Goal: Task Accomplishment & Management: Use online tool/utility

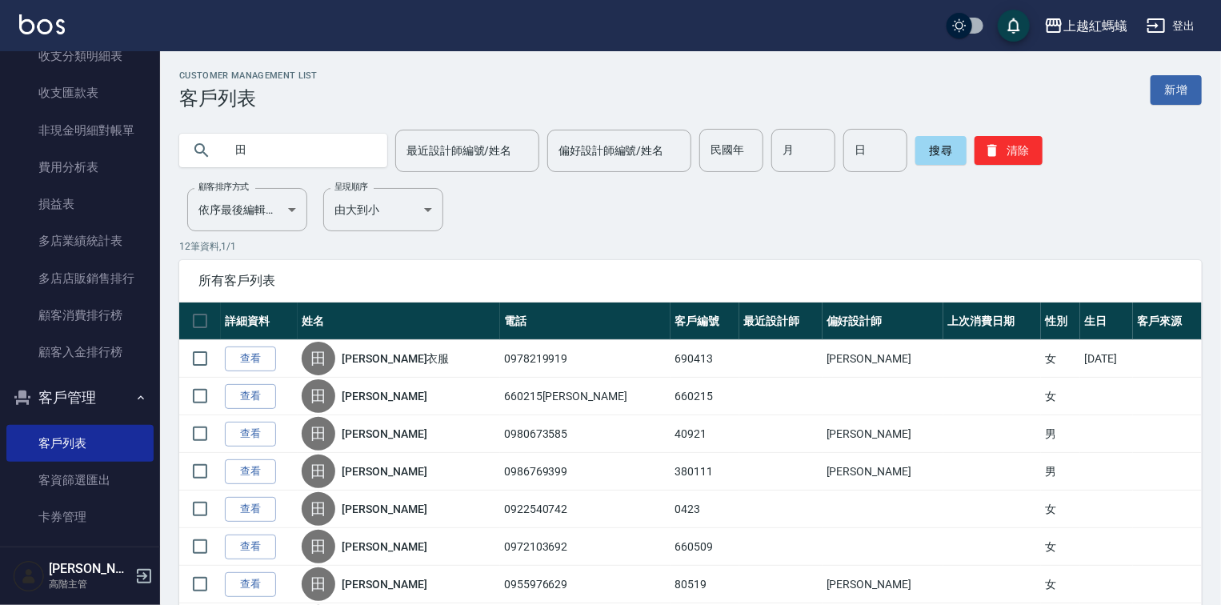
drag, startPoint x: 586, startPoint y: 204, endPoint x: 274, endPoint y: 150, distance: 315.8
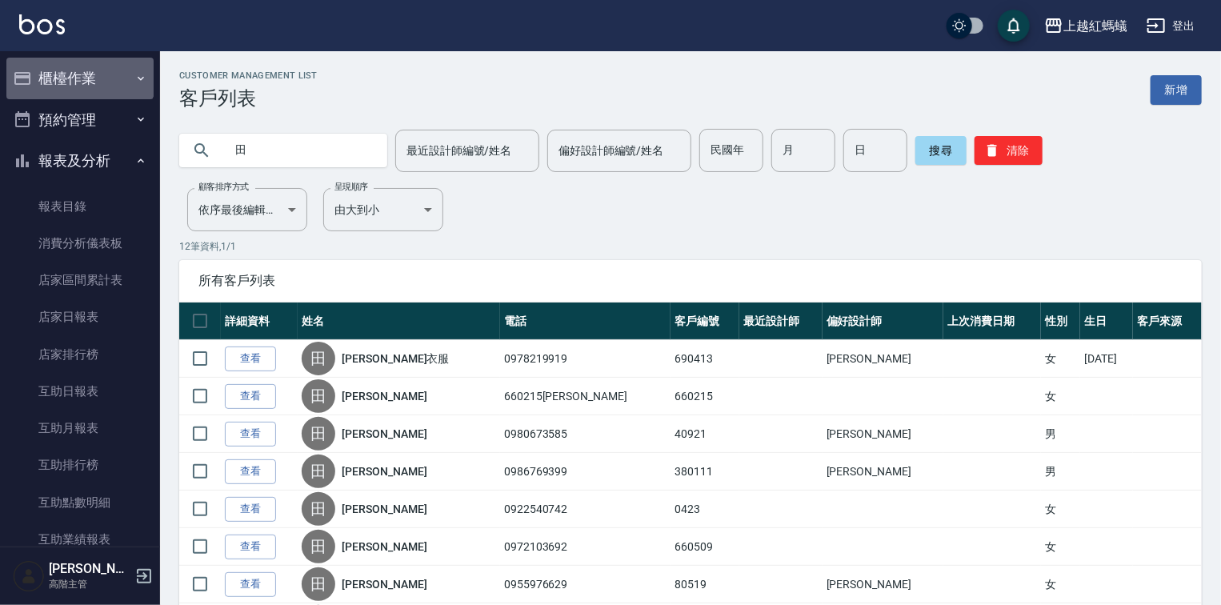
drag, startPoint x: 79, startPoint y: 74, endPoint x: 90, endPoint y: 89, distance: 18.2
click at [80, 74] on button "櫃檯作業" at bounding box center [79, 79] width 147 height 42
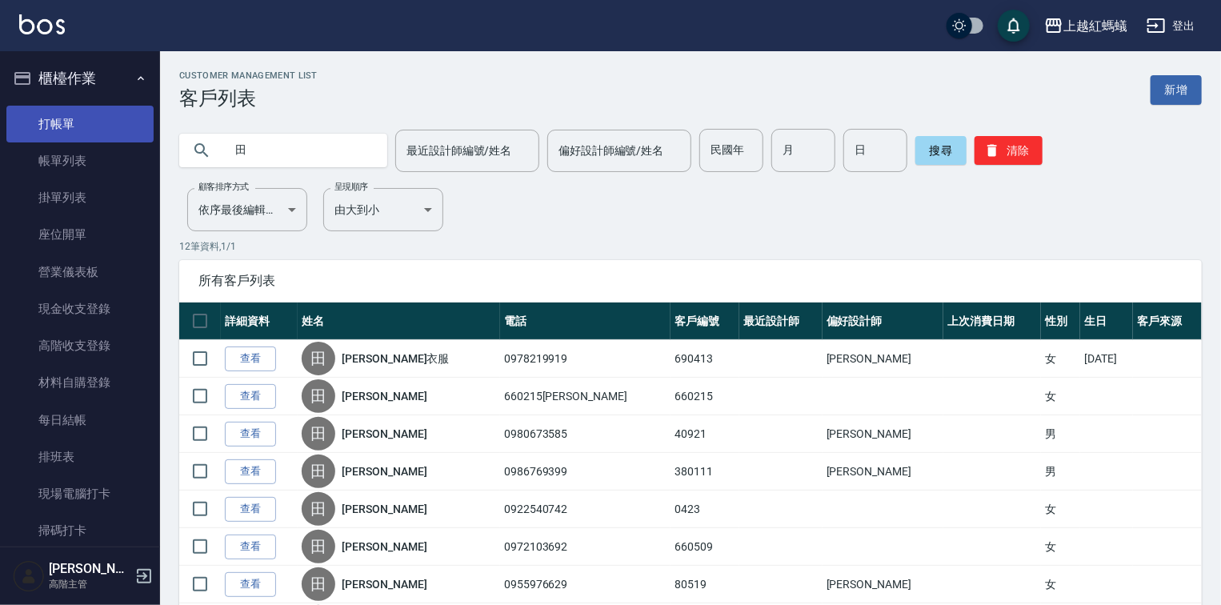
click at [112, 119] on link "打帳單" at bounding box center [79, 124] width 147 height 37
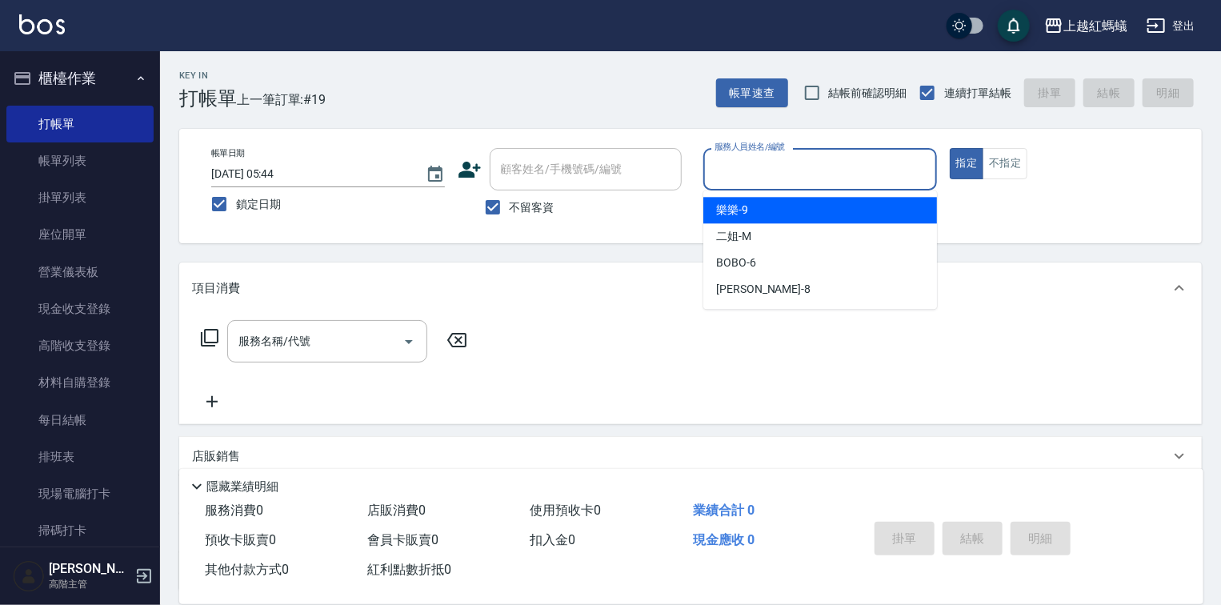
drag, startPoint x: 839, startPoint y: 166, endPoint x: 838, endPoint y: 220, distance: 53.6
click at [839, 167] on input "服務人員姓名/編號" at bounding box center [819, 169] width 219 height 28
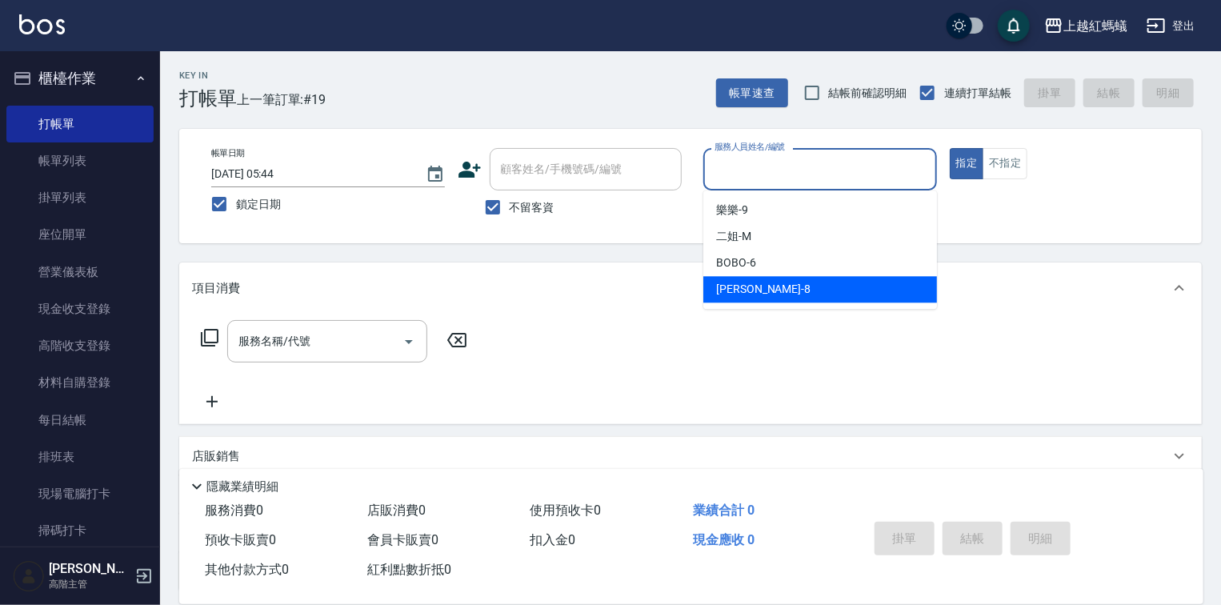
drag, startPoint x: 802, startPoint y: 296, endPoint x: 784, endPoint y: 298, distance: 18.5
click at [800, 295] on div "[PERSON_NAME] -8" at bounding box center [820, 289] width 234 height 26
type input "[PERSON_NAME]-8"
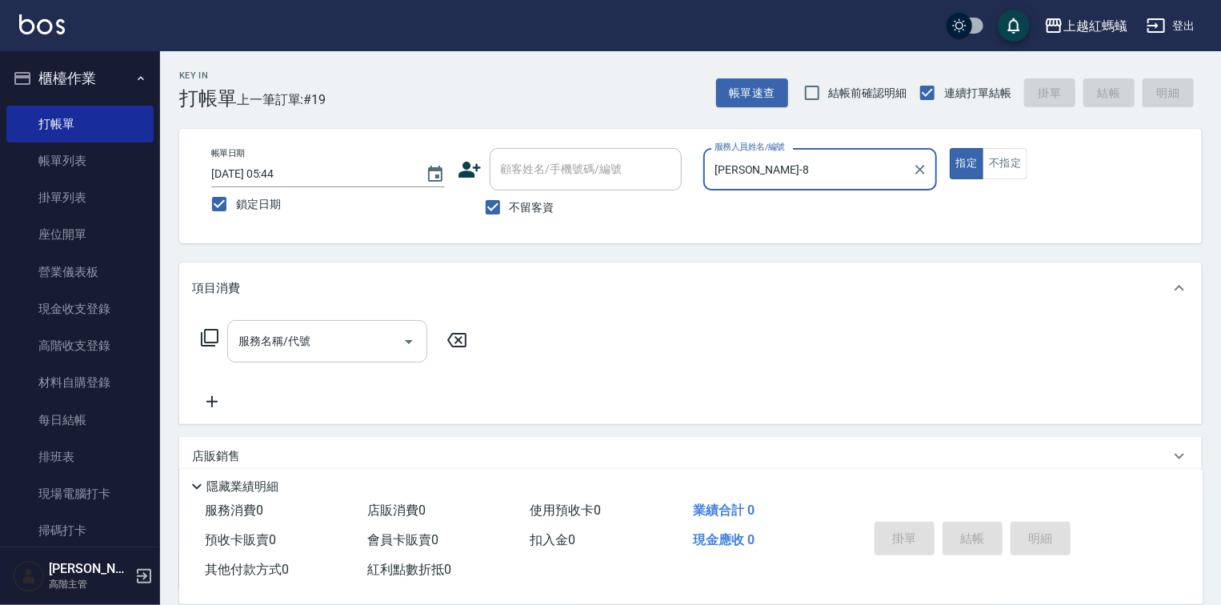
click at [412, 332] on icon "Open" at bounding box center [408, 341] width 19 height 19
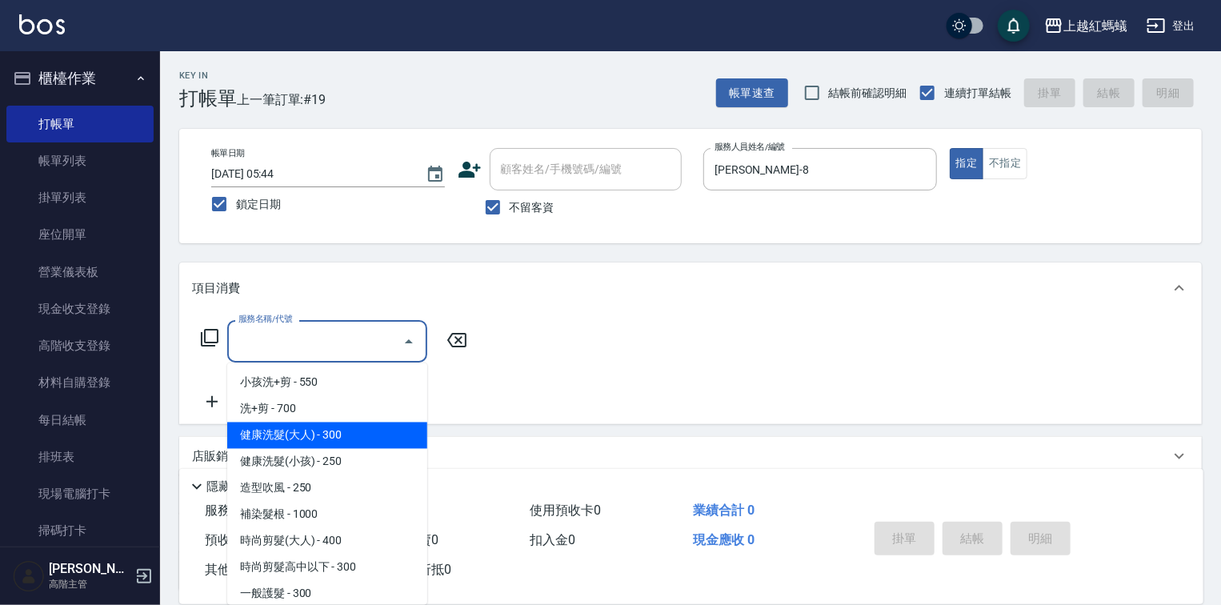
click at [393, 427] on span "健康洗髮(大人) - 300" at bounding box center [327, 435] width 200 height 26
type input "健康洗髮(大人)(201)"
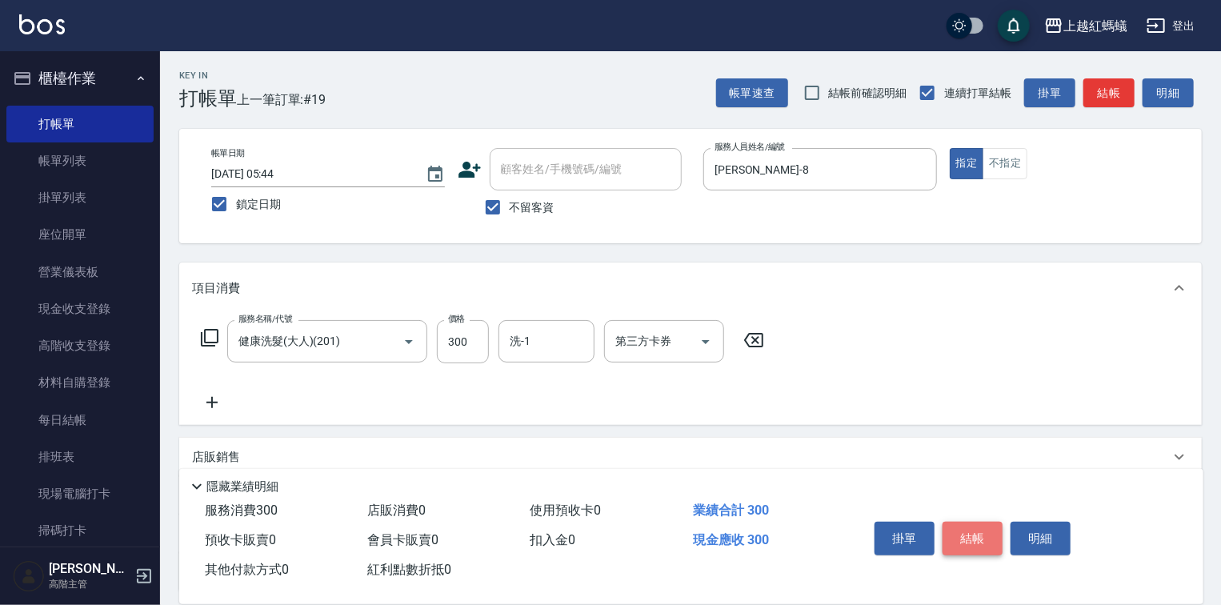
click at [970, 526] on button "結帳" at bounding box center [972, 539] width 60 height 34
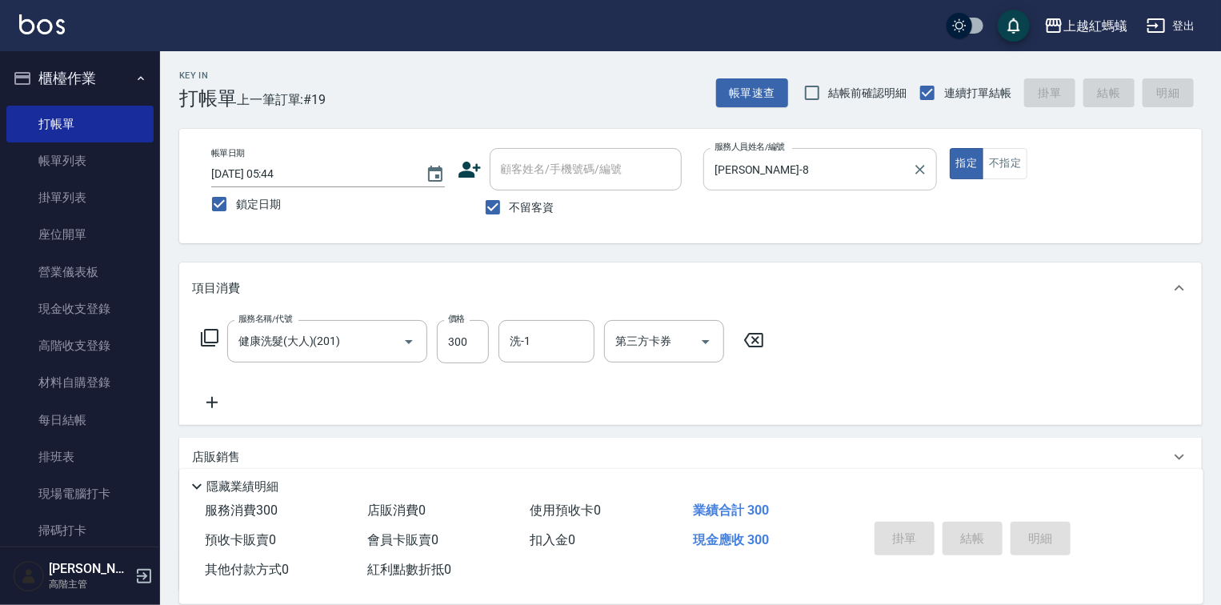
click at [786, 169] on input "[PERSON_NAME]-8" at bounding box center [807, 169] width 195 height 28
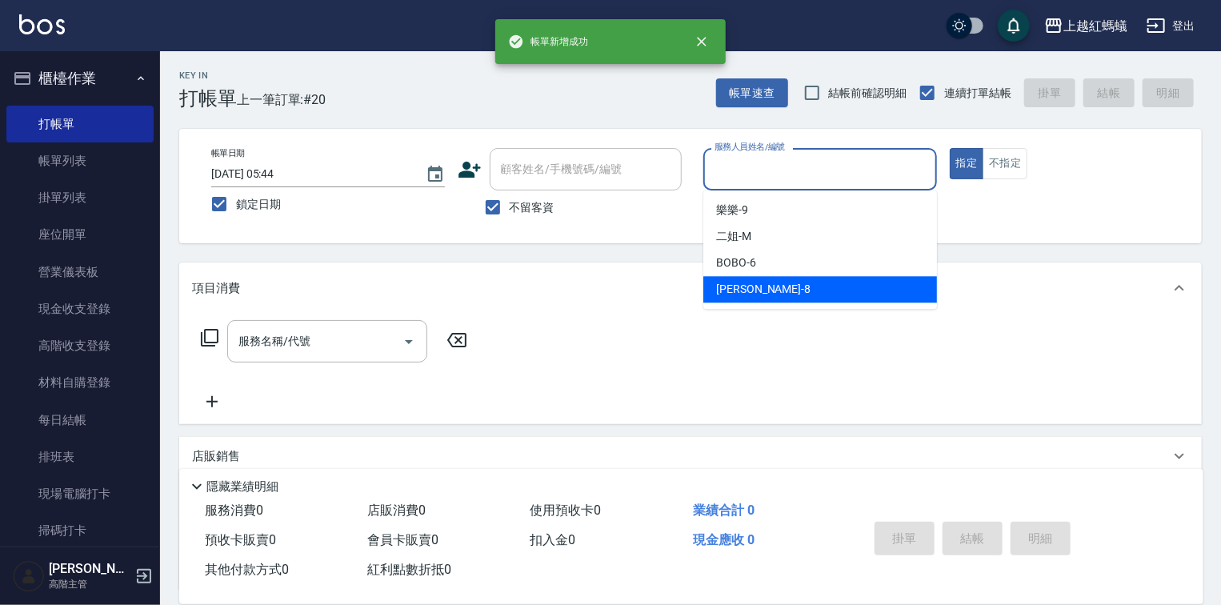
click at [776, 276] on div "[PERSON_NAME] -8" at bounding box center [820, 289] width 234 height 26
type input "[PERSON_NAME]-8"
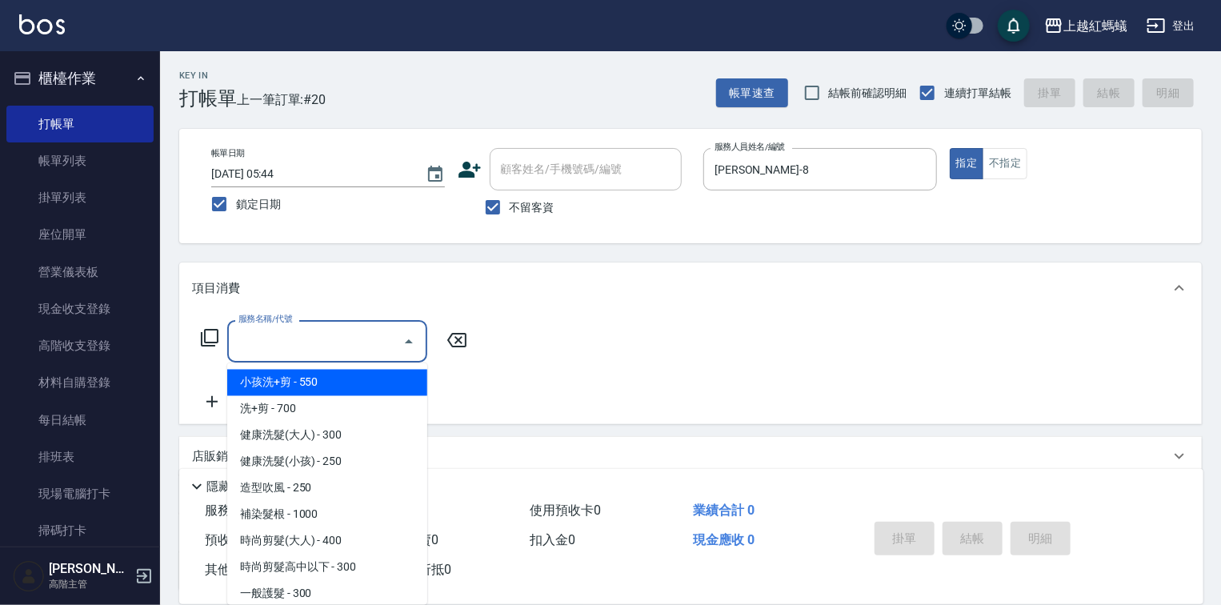
drag, startPoint x: 349, startPoint y: 341, endPoint x: 378, endPoint y: 412, distance: 76.8
click at [349, 342] on input "服務名稱/代號" at bounding box center [315, 341] width 162 height 28
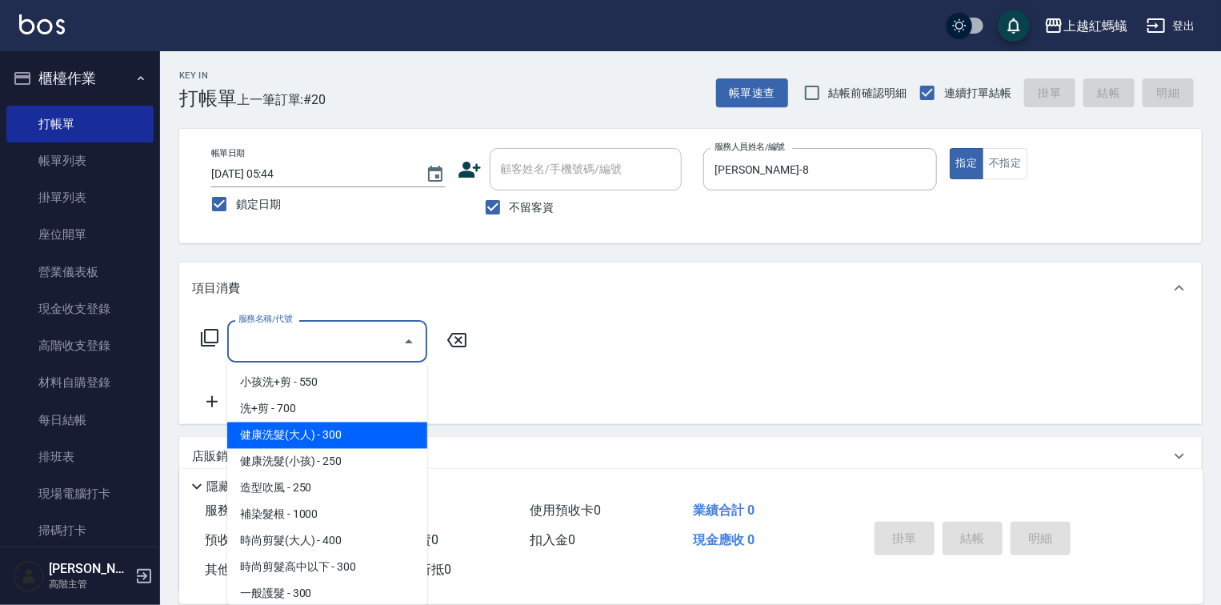
click at [384, 438] on span "健康洗髮(大人) - 300" at bounding box center [327, 435] width 200 height 26
type input "健康洗髮(大人)(201)"
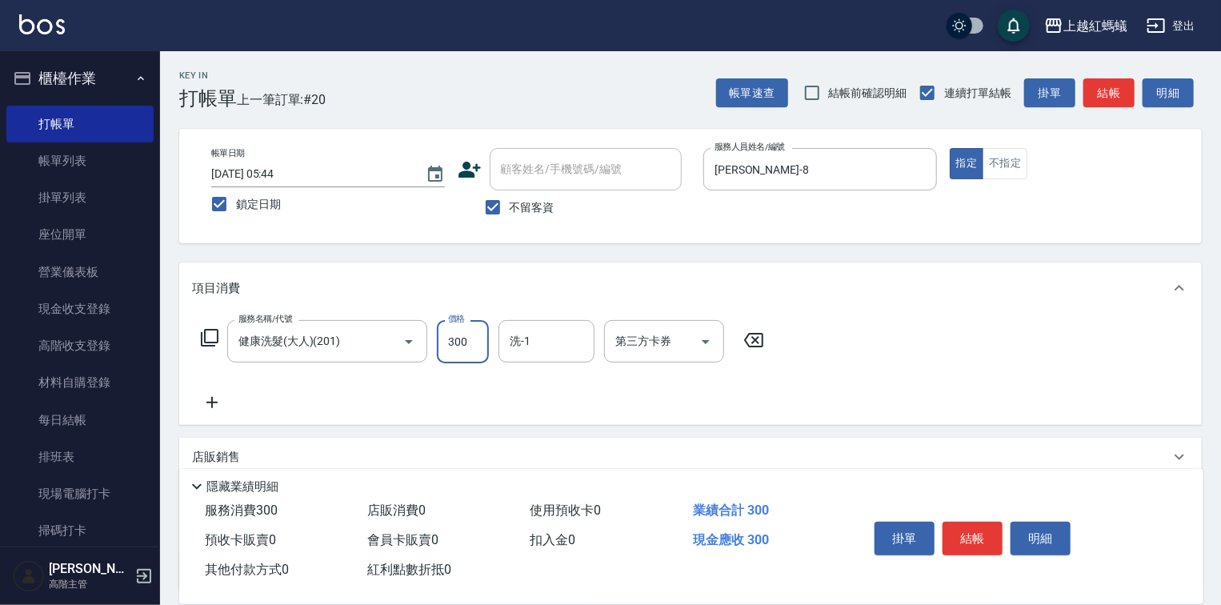
drag, startPoint x: 478, startPoint y: 339, endPoint x: 477, endPoint y: 360, distance: 20.9
click at [478, 339] on input "300" at bounding box center [463, 341] width 52 height 43
type input "600"
click at [983, 532] on button "結帳" at bounding box center [972, 539] width 60 height 34
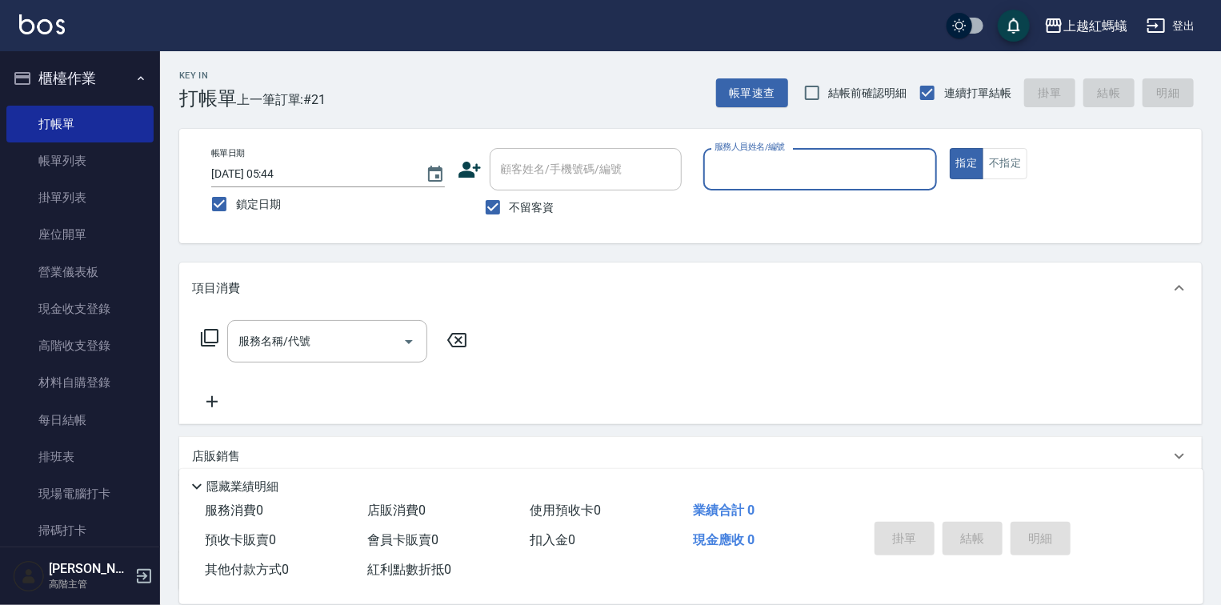
click at [813, 161] on input "服務人員姓名/編號" at bounding box center [819, 169] width 219 height 28
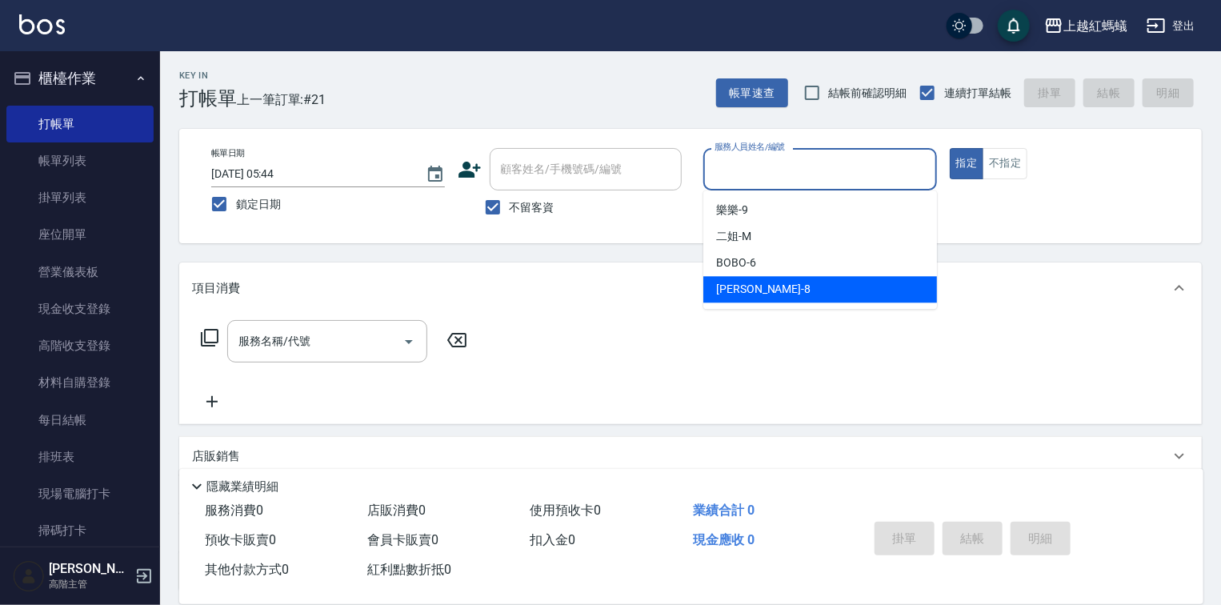
click at [797, 297] on div "[PERSON_NAME] -8" at bounding box center [820, 289] width 234 height 26
type input "[PERSON_NAME]-8"
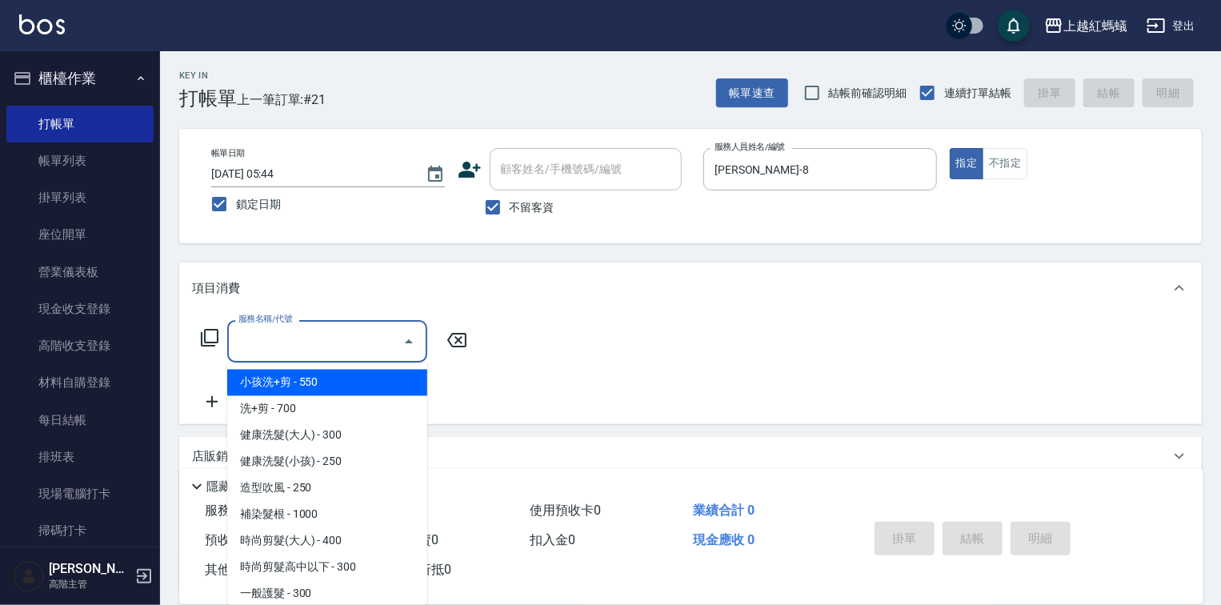
click at [317, 342] on input "服務名稱/代號" at bounding box center [315, 341] width 162 height 28
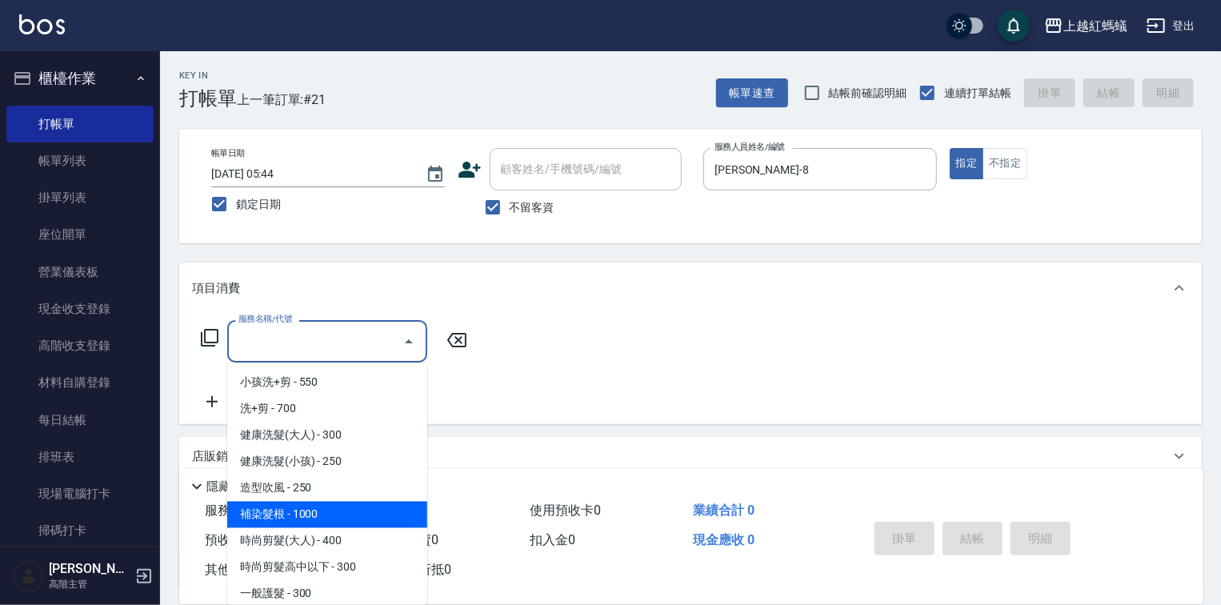
click at [322, 509] on span "補染髮根 - 1000" at bounding box center [327, 515] width 200 height 26
type input "補染髮根(204)"
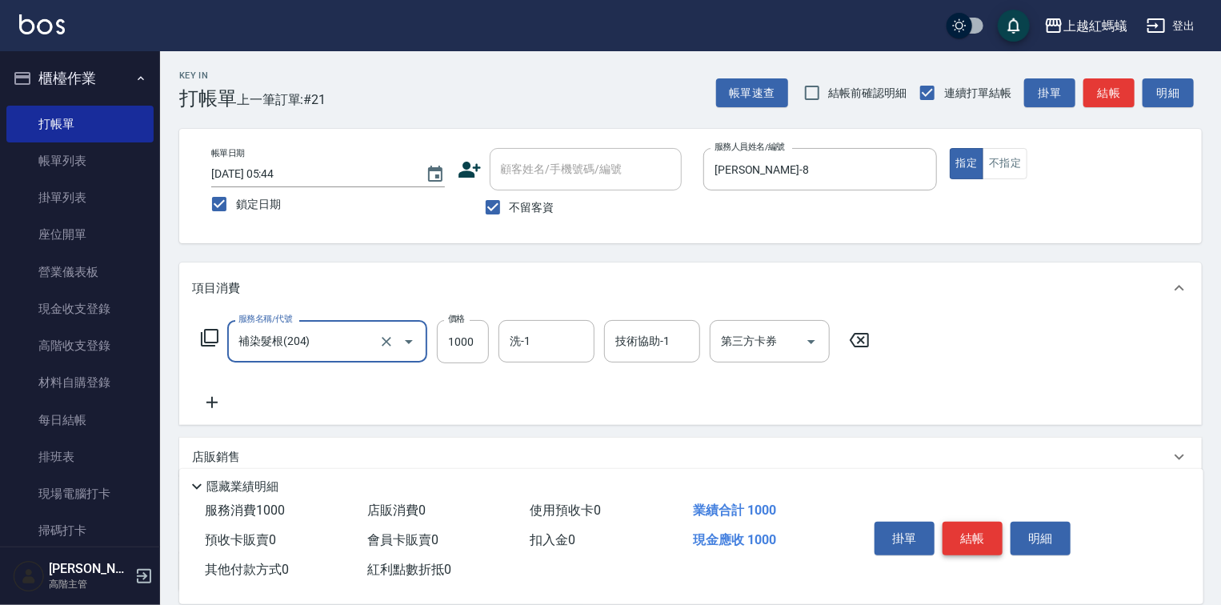
click at [957, 526] on button "結帳" at bounding box center [972, 539] width 60 height 34
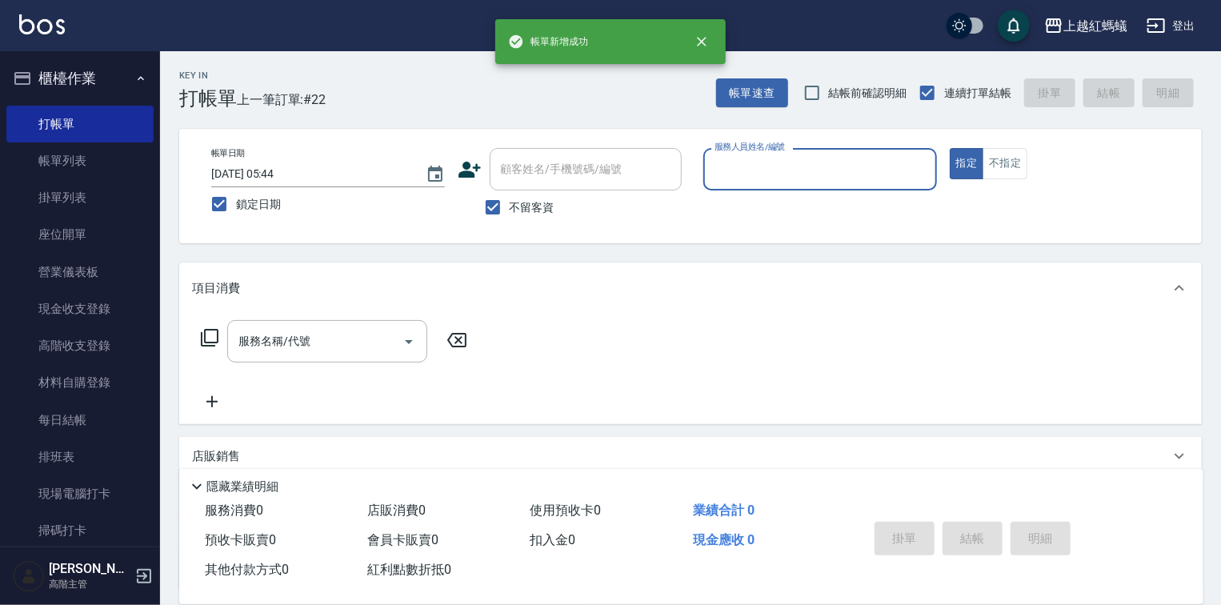
click at [765, 171] on input "服務人員姓名/編號" at bounding box center [819, 169] width 219 height 28
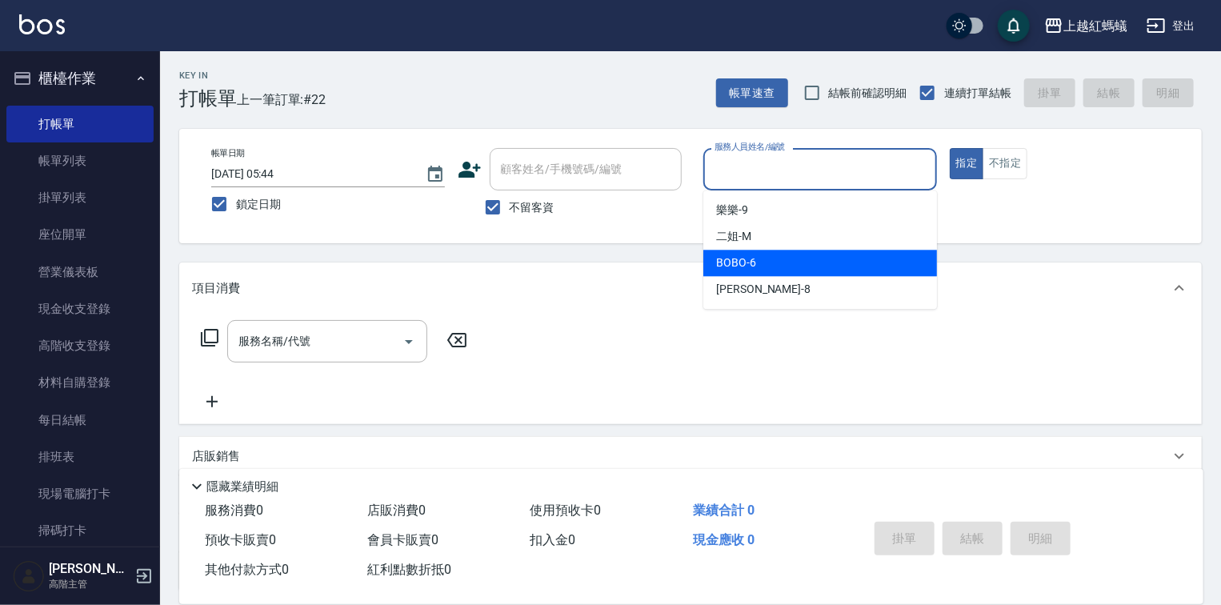
click at [762, 257] on div "BOBO -6" at bounding box center [820, 263] width 234 height 26
type input "BOBO-6"
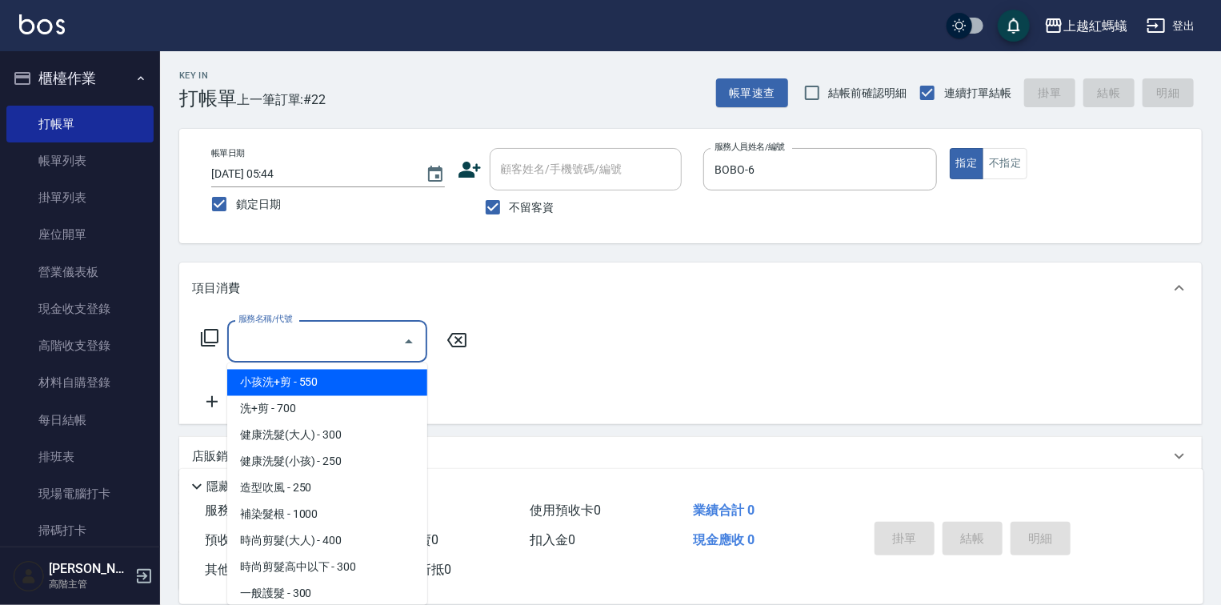
click at [346, 346] on input "服務名稱/代號" at bounding box center [315, 341] width 162 height 28
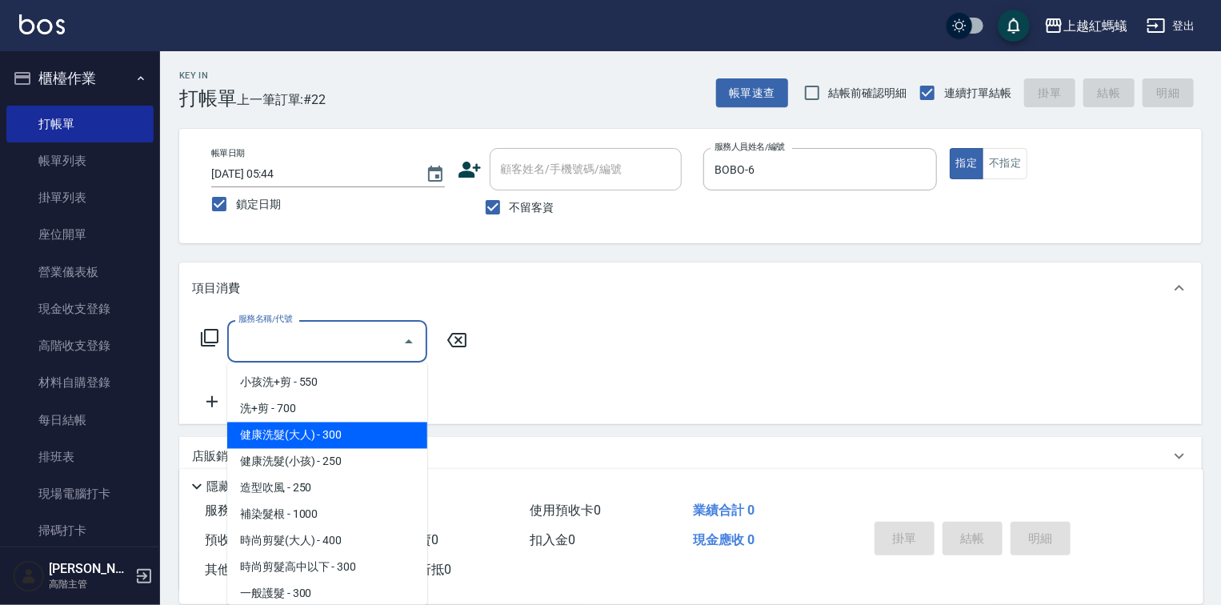
click at [362, 431] on span "健康洗髮(大人) - 300" at bounding box center [327, 435] width 200 height 26
type input "健康洗髮(大人)(201)"
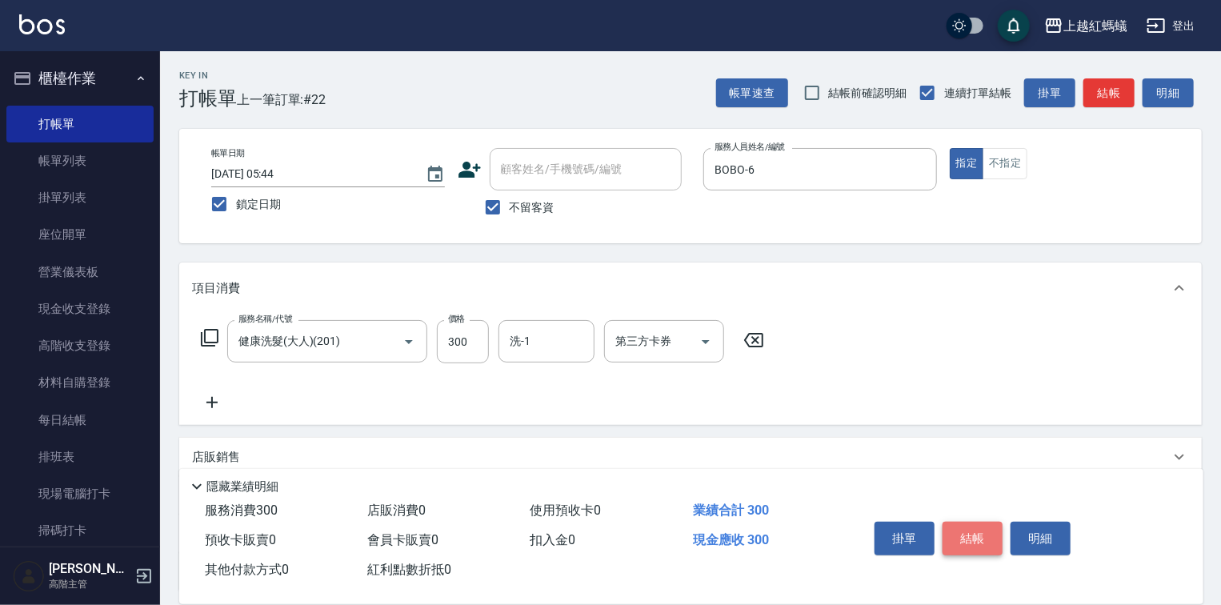
click at [983, 535] on button "結帳" at bounding box center [972, 539] width 60 height 34
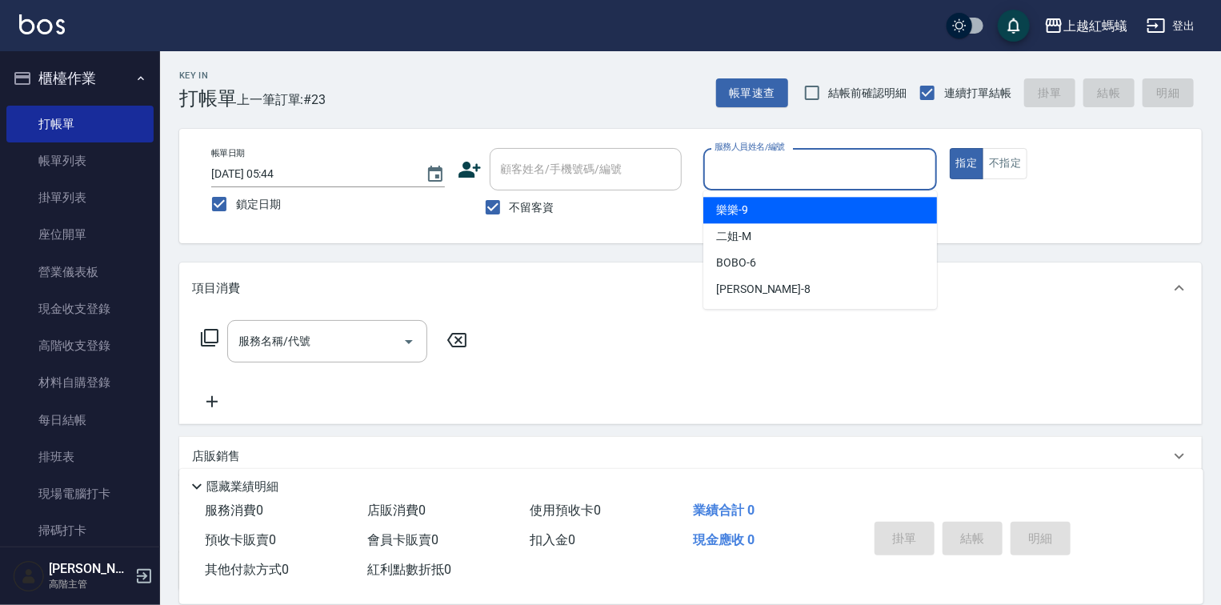
click at [757, 157] on input "服務人員姓名/編號" at bounding box center [819, 169] width 219 height 28
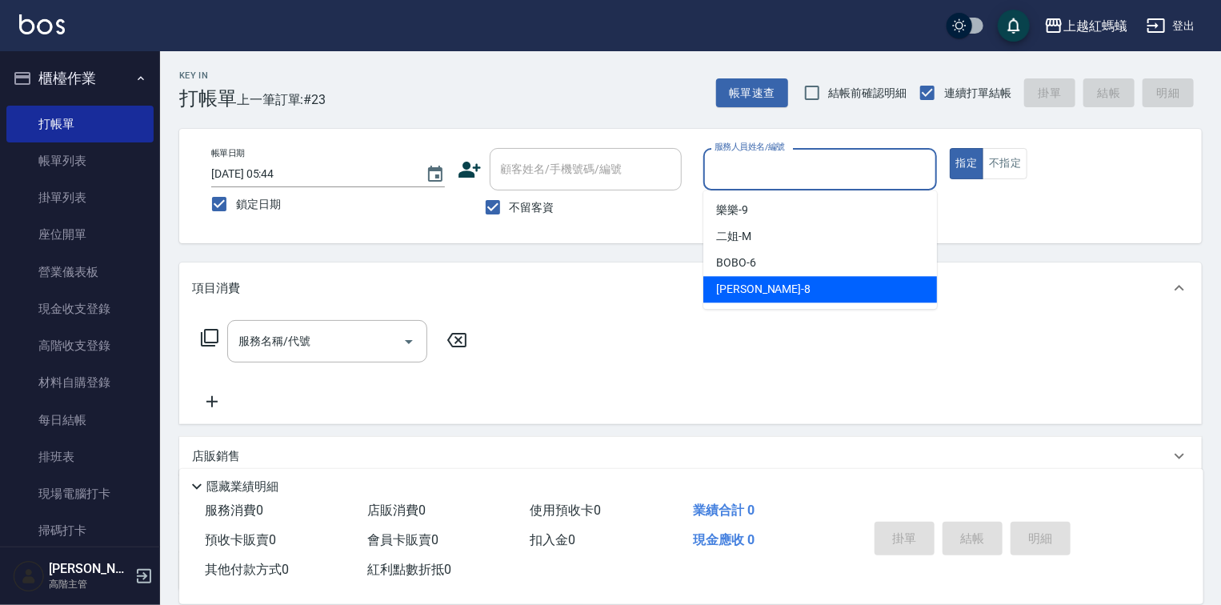
click at [758, 298] on div "[PERSON_NAME] -8" at bounding box center [820, 289] width 234 height 26
type input "[PERSON_NAME]-8"
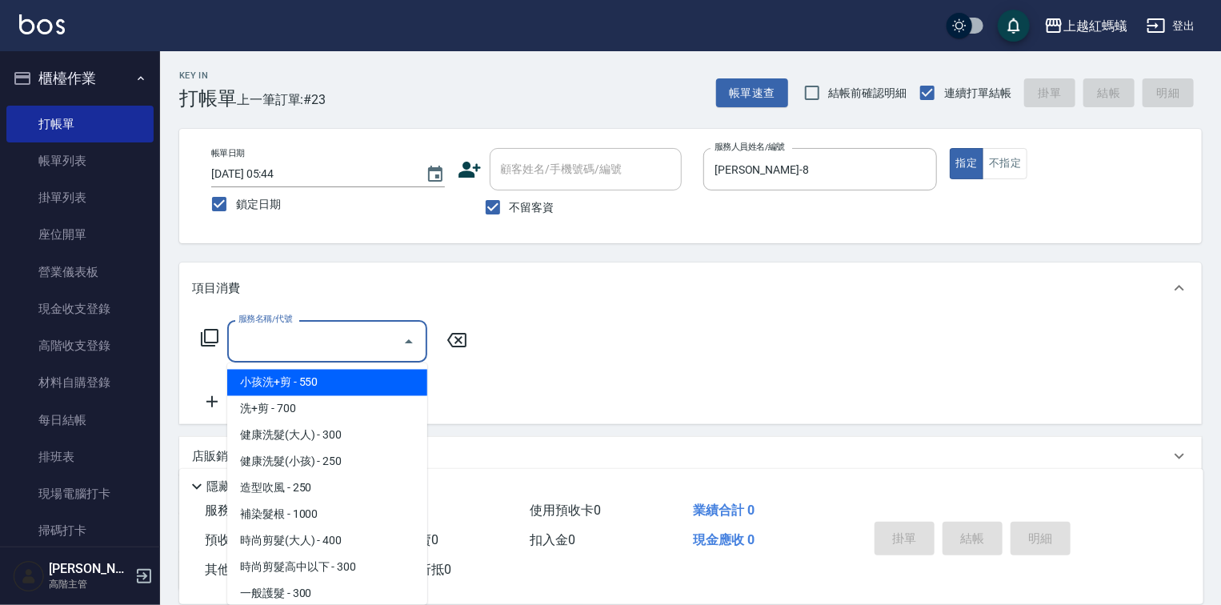
click at [302, 340] on div "服務名稱/代號 服務名稱/代號" at bounding box center [327, 341] width 200 height 42
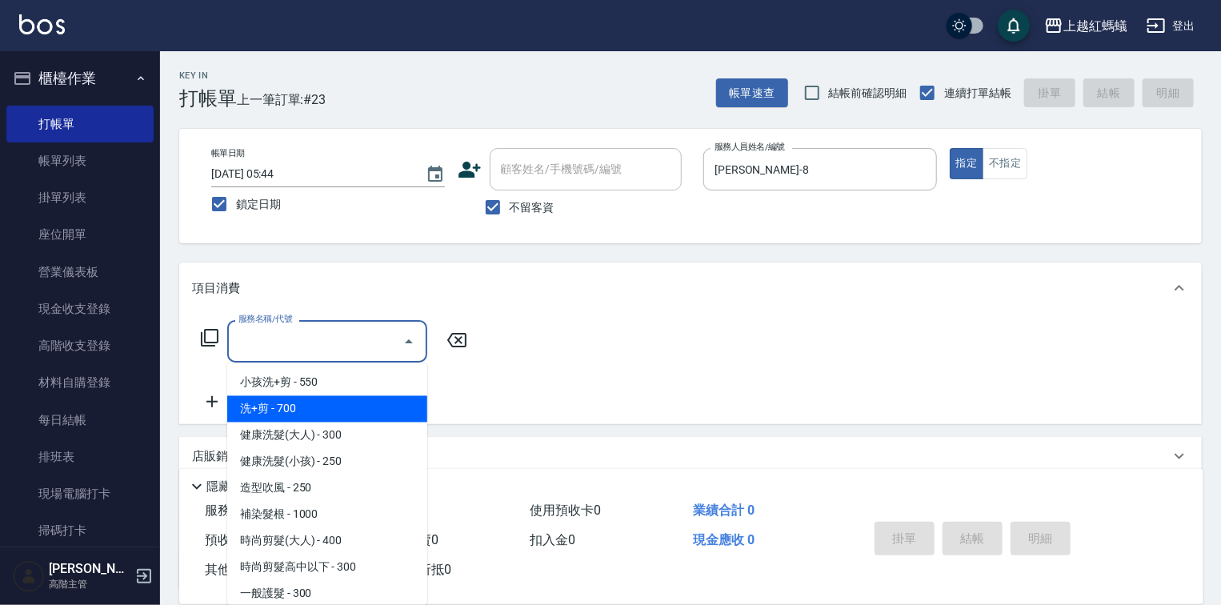
click at [286, 406] on span "洗+剪 - 700" at bounding box center [327, 409] width 200 height 26
type input "洗+剪(200)"
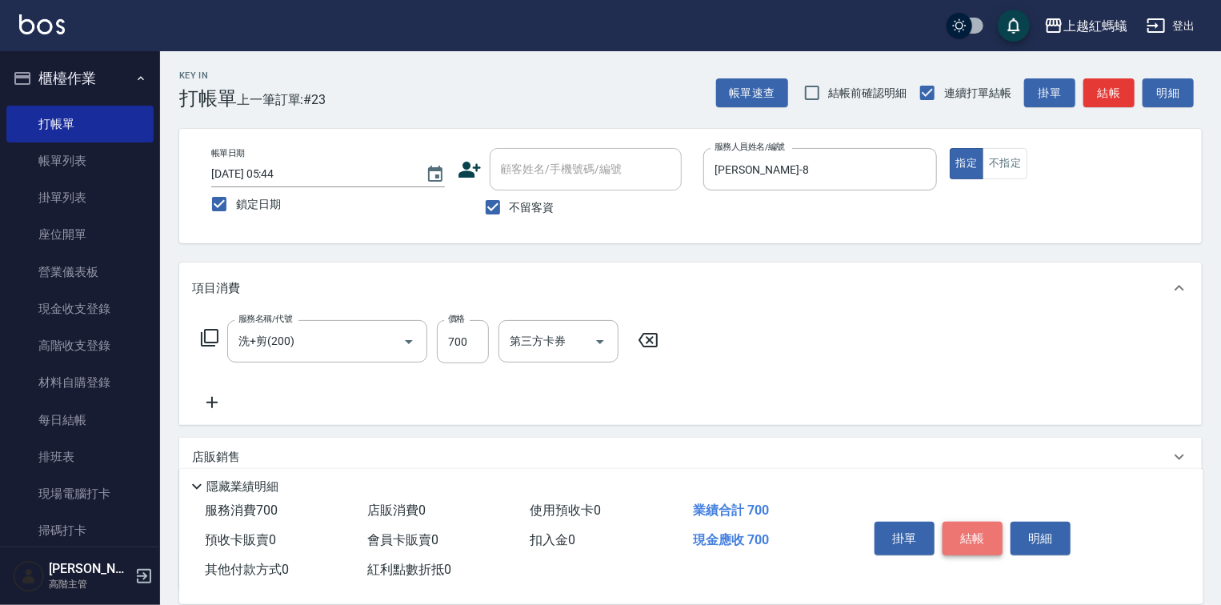
click at [962, 529] on button "結帳" at bounding box center [972, 539] width 60 height 34
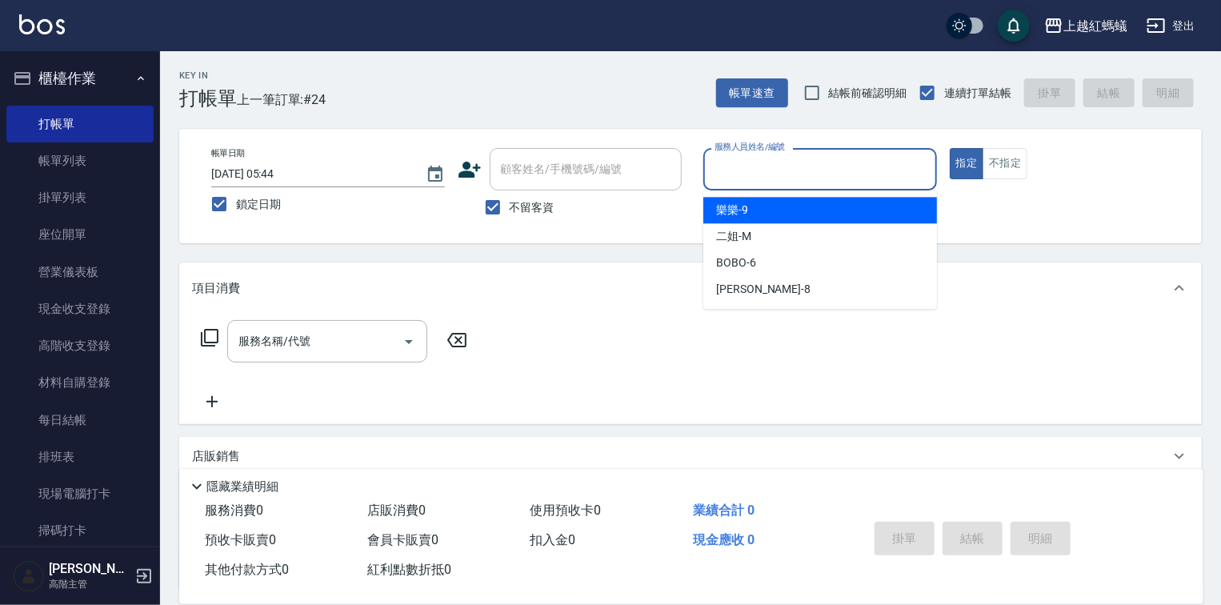
click at [773, 180] on input "服務人員姓名/編號" at bounding box center [819, 169] width 219 height 28
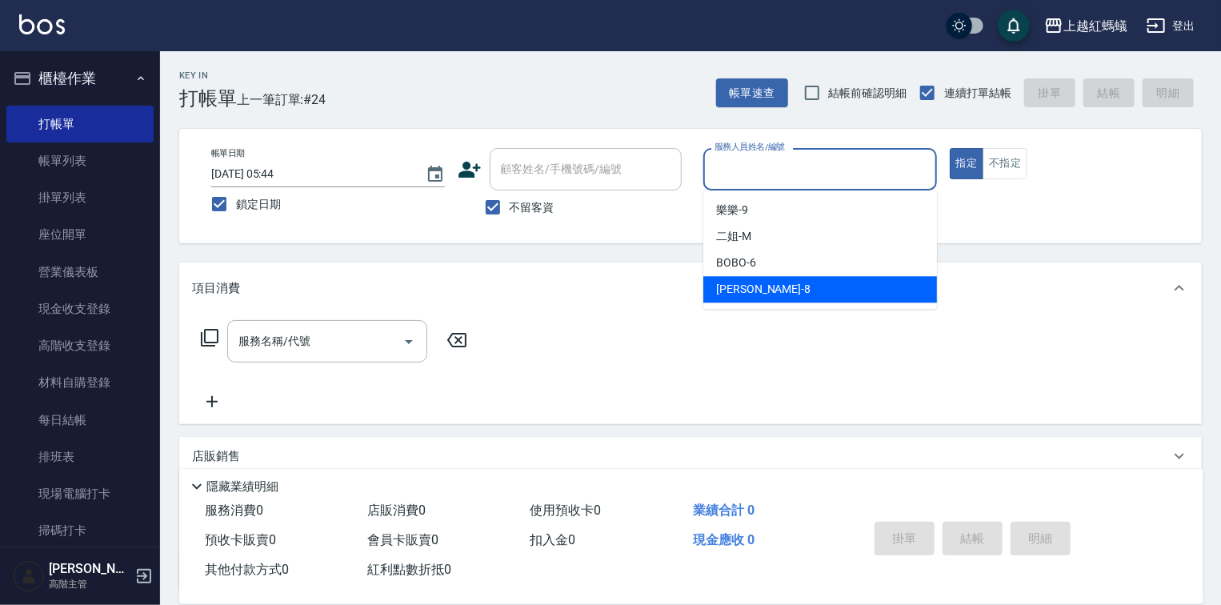
click at [758, 286] on div "[PERSON_NAME] -8" at bounding box center [820, 289] width 234 height 26
type input "[PERSON_NAME]-8"
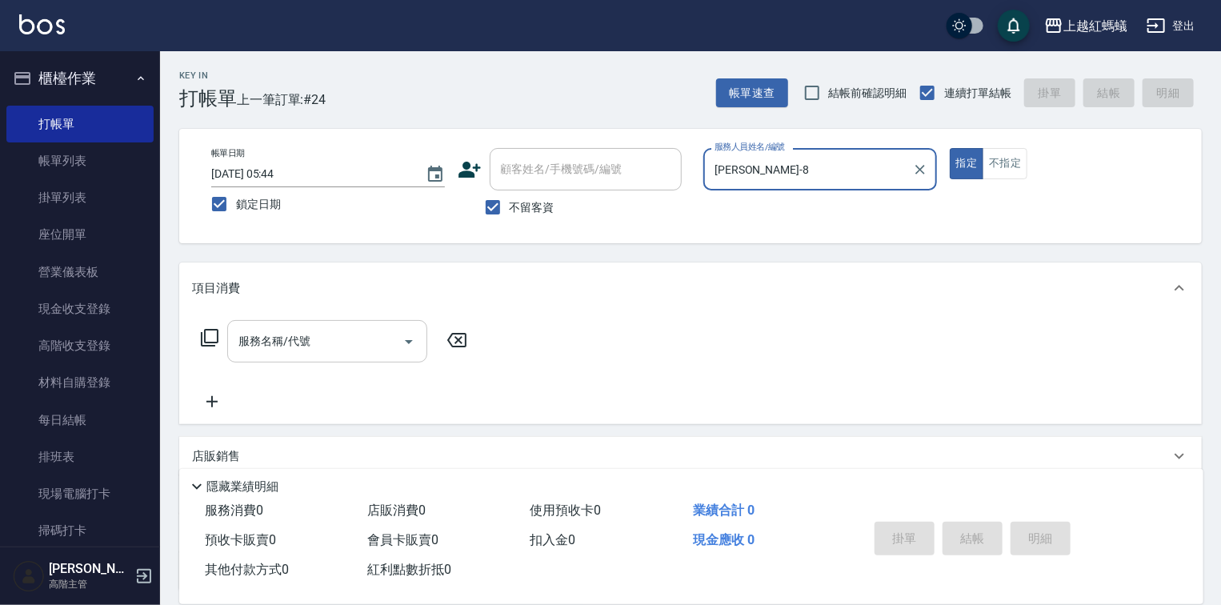
click at [303, 340] on input "服務名稱/代號" at bounding box center [315, 341] width 162 height 28
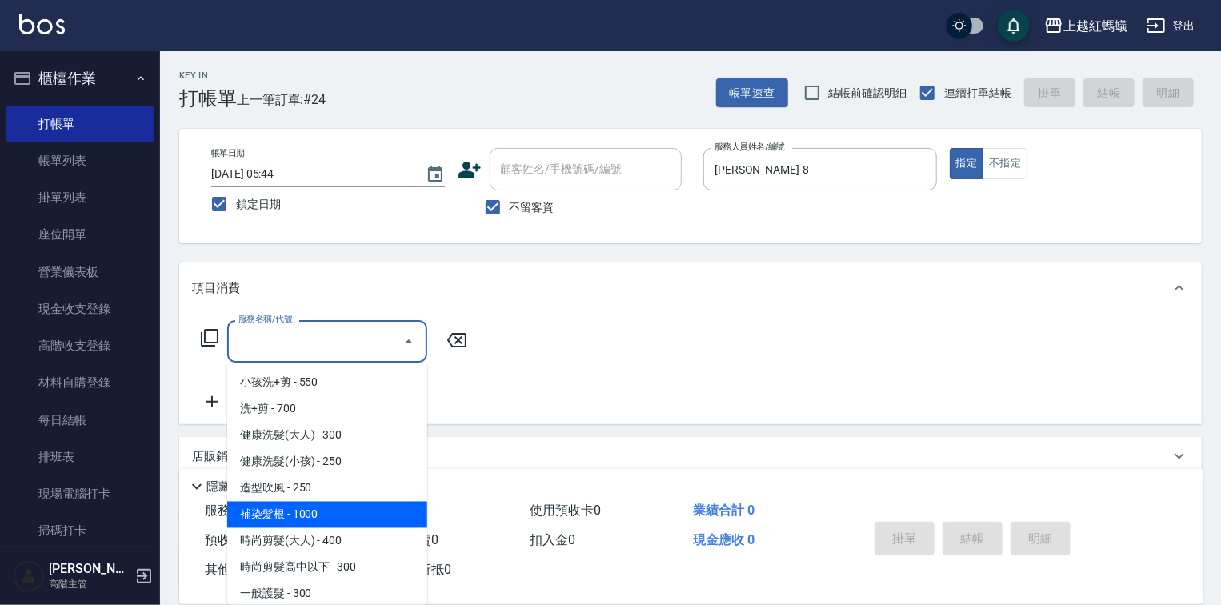
click at [299, 512] on span "補染髮根 - 1000" at bounding box center [327, 515] width 200 height 26
type input "補染髮根(204)"
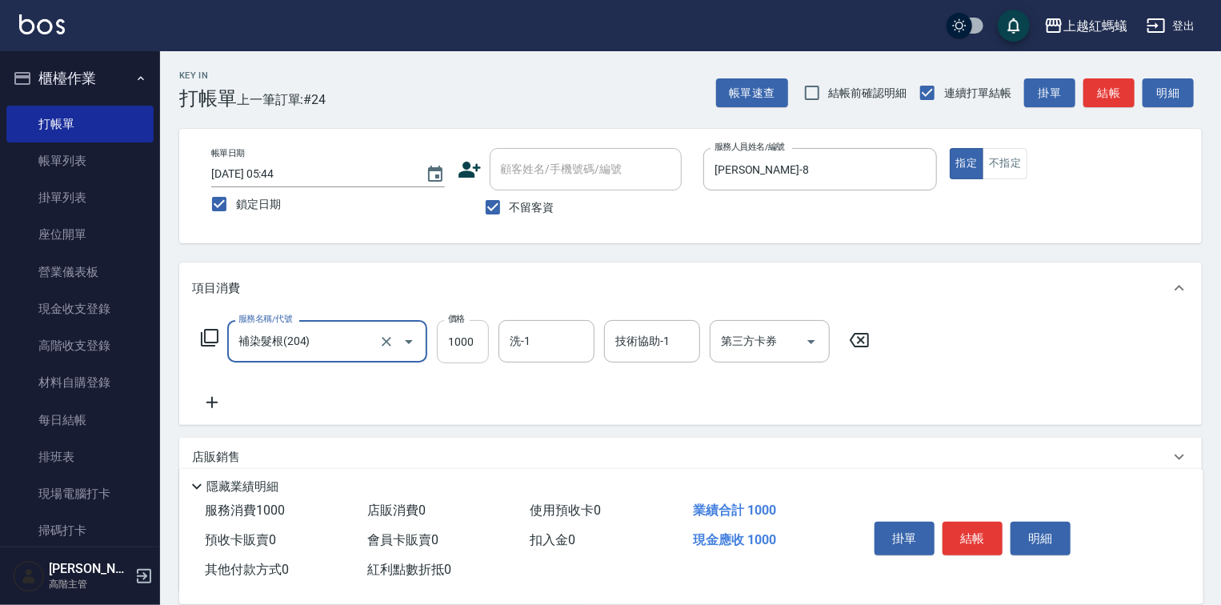
click at [467, 346] on input "1000" at bounding box center [463, 341] width 52 height 43
click at [455, 332] on input "0" at bounding box center [463, 341] width 52 height 43
type input "1100"
click at [975, 538] on button "結帳" at bounding box center [972, 539] width 60 height 34
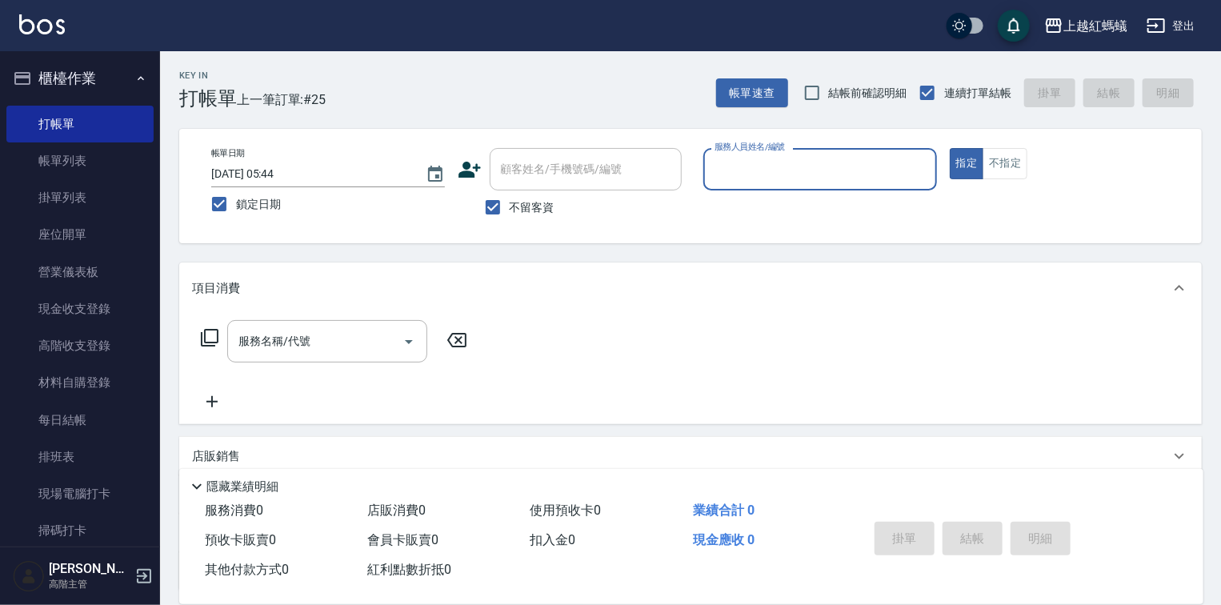
click at [765, 170] on input "服務人員姓名/編號" at bounding box center [819, 169] width 219 height 28
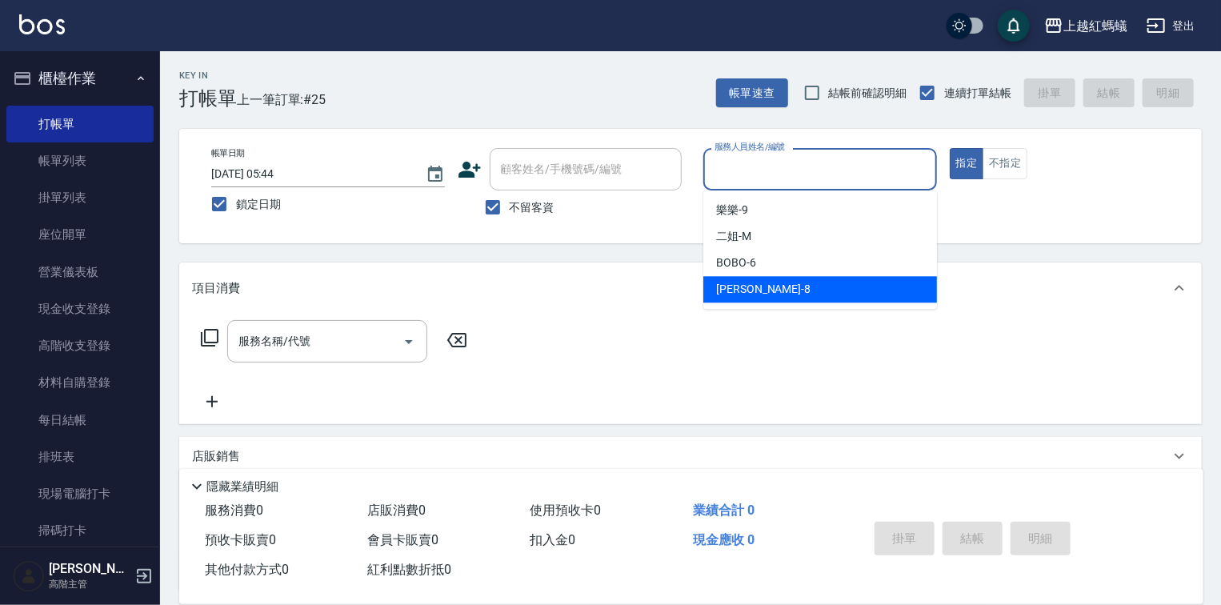
click at [766, 291] on div "[PERSON_NAME] -8" at bounding box center [820, 289] width 234 height 26
type input "[PERSON_NAME]-8"
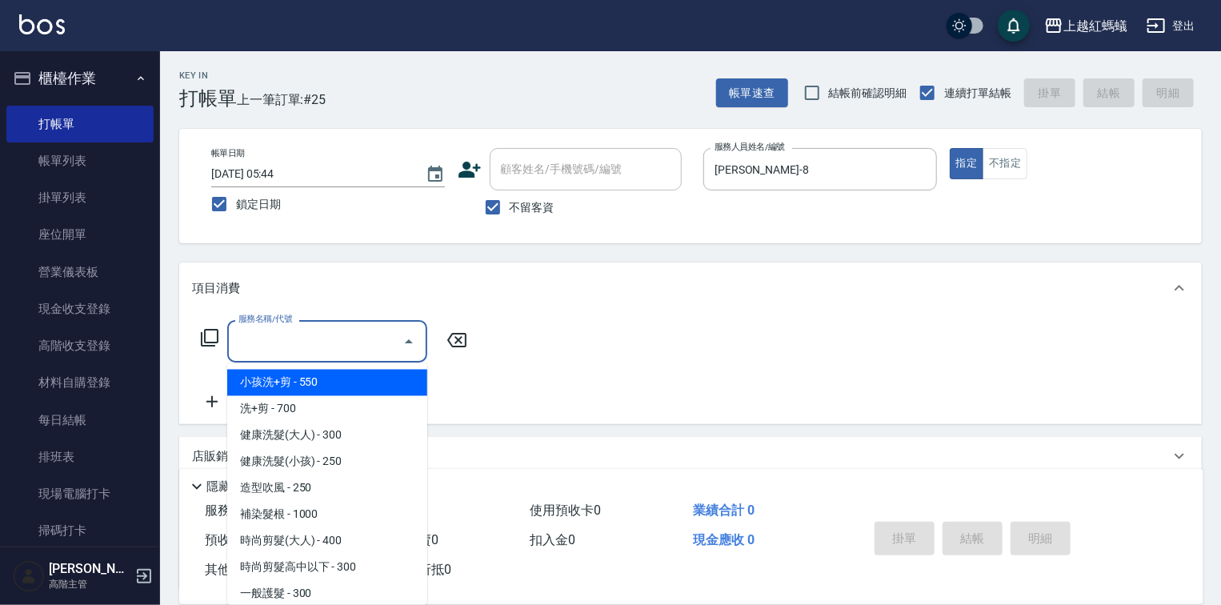
click at [354, 346] on input "服務名稱/代號" at bounding box center [315, 341] width 162 height 28
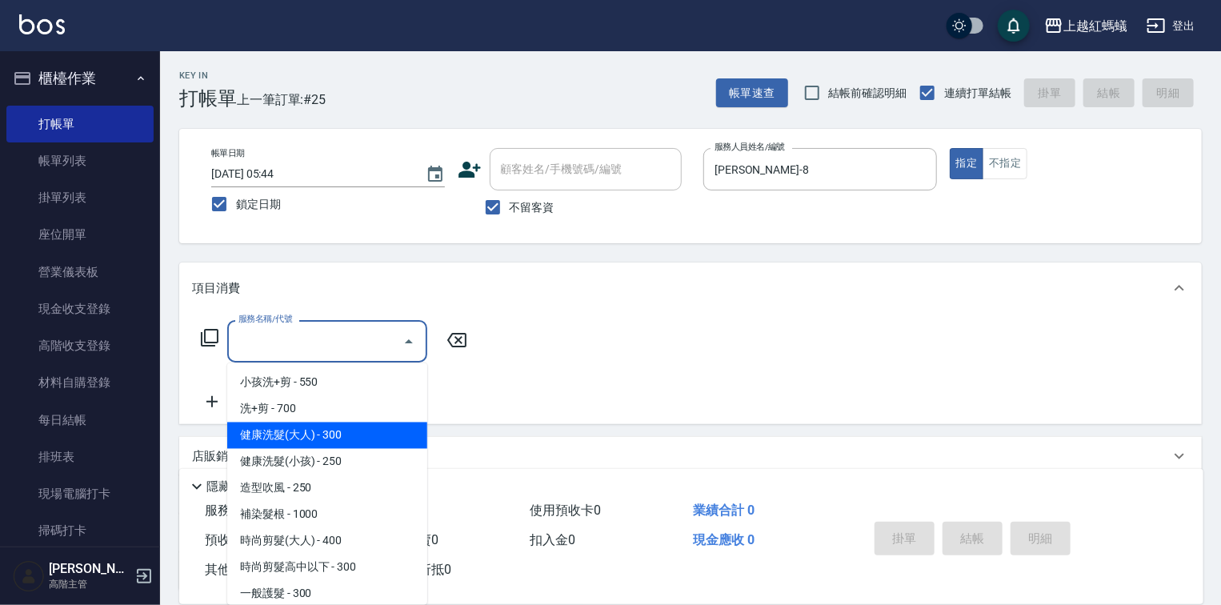
click at [352, 438] on span "健康洗髮(大人) - 300" at bounding box center [327, 435] width 200 height 26
type input "健康洗髮(大人)(201)"
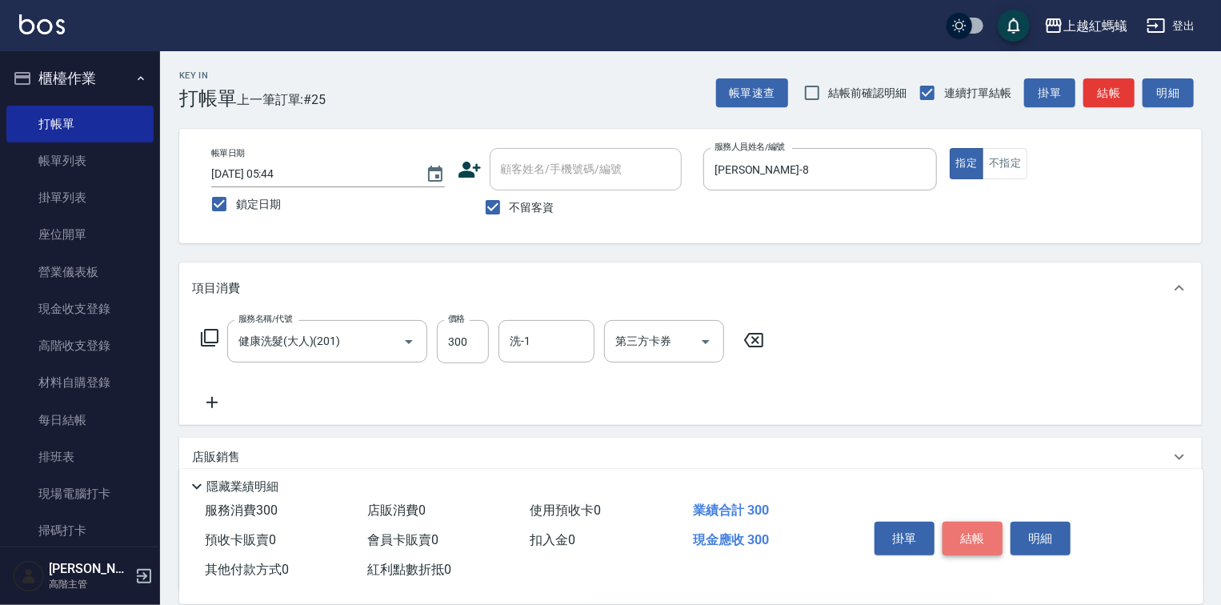
click at [964, 528] on button "結帳" at bounding box center [972, 539] width 60 height 34
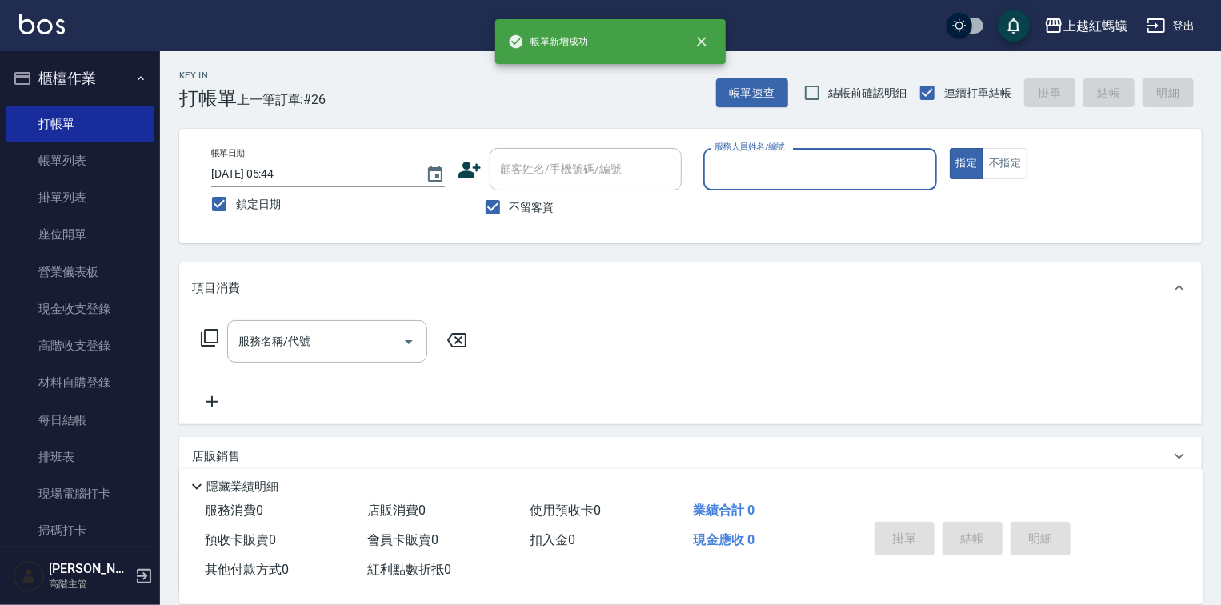
drag, startPoint x: 835, startPoint y: 151, endPoint x: 820, endPoint y: 172, distance: 25.8
click at [835, 152] on div "服務人員姓名/編號" at bounding box center [820, 169] width 234 height 42
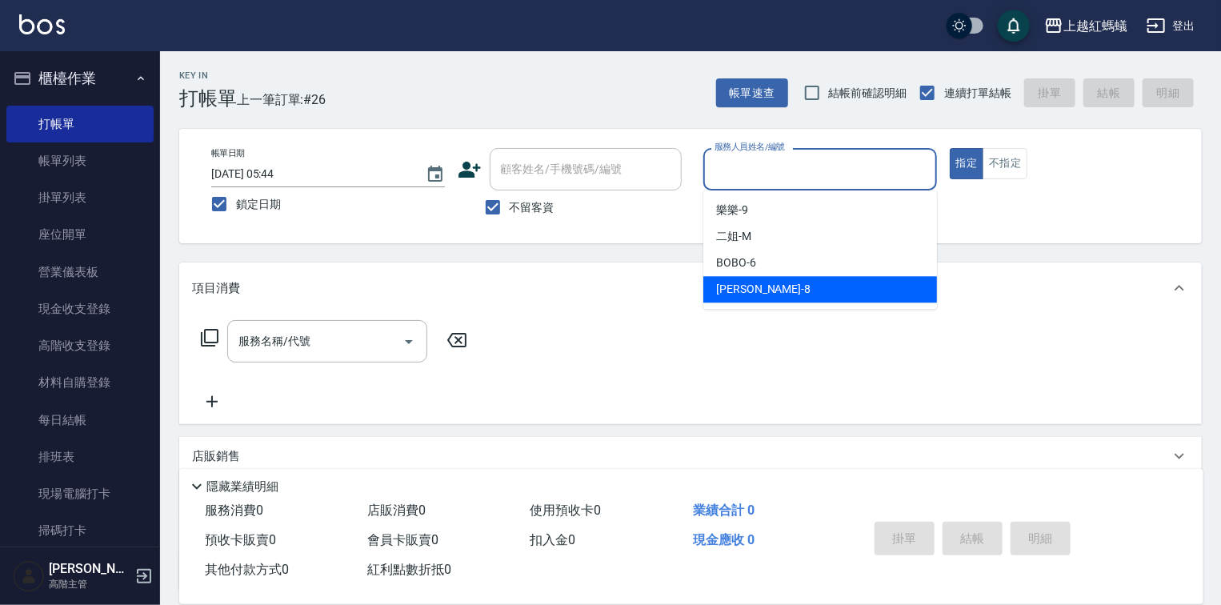
click at [755, 288] on div "[PERSON_NAME] -8" at bounding box center [820, 289] width 234 height 26
type input "[PERSON_NAME]-8"
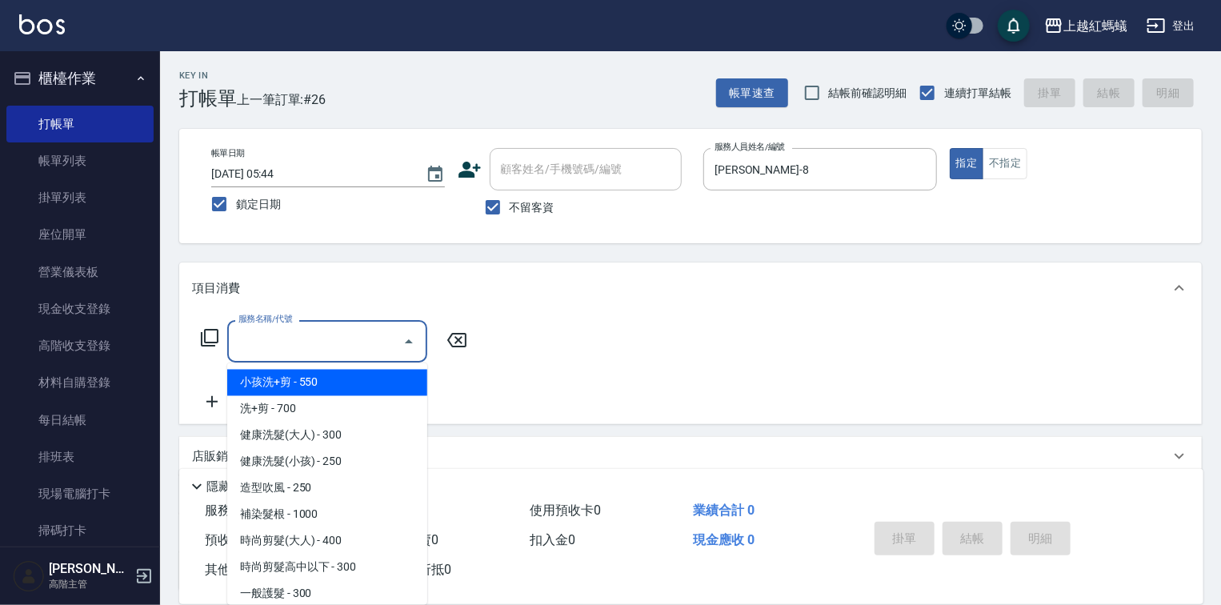
click at [349, 339] on input "服務名稱/代號" at bounding box center [315, 341] width 162 height 28
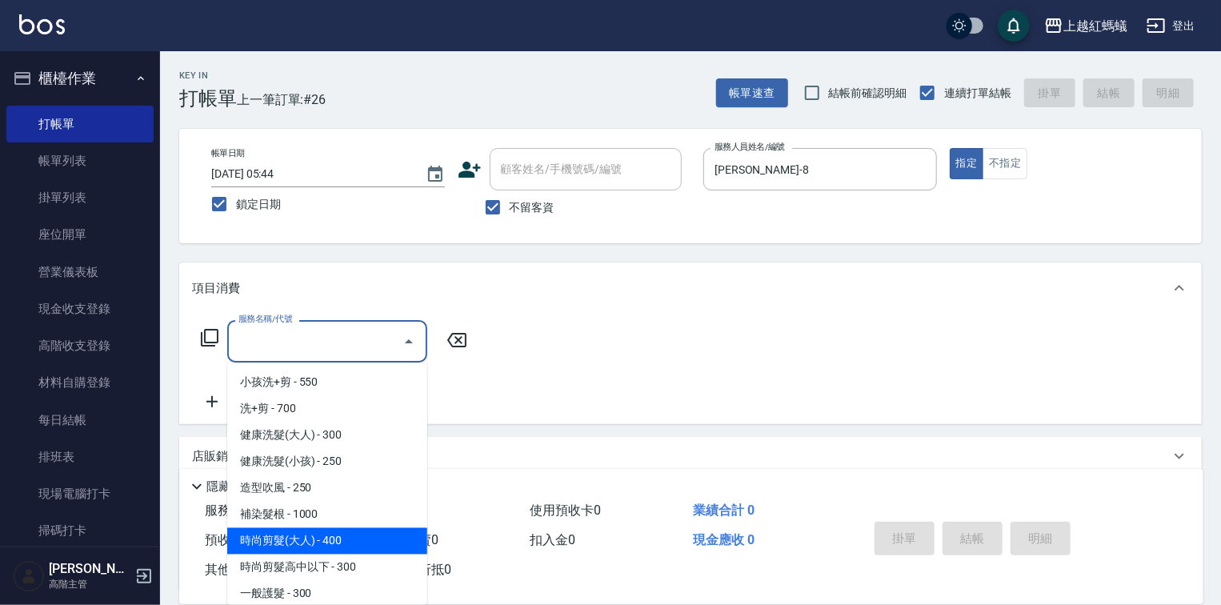
click at [358, 538] on span "時尚剪髮(大人) - 400" at bounding box center [327, 541] width 200 height 26
type input "時尚剪髮(大人)(301)"
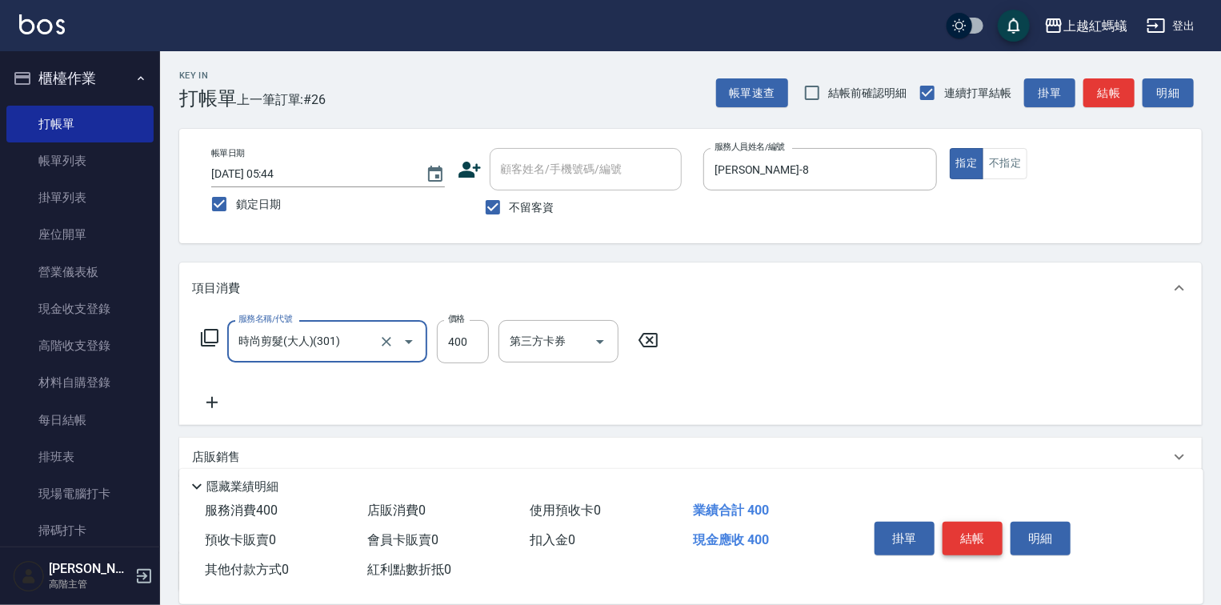
click at [962, 534] on button "結帳" at bounding box center [972, 539] width 60 height 34
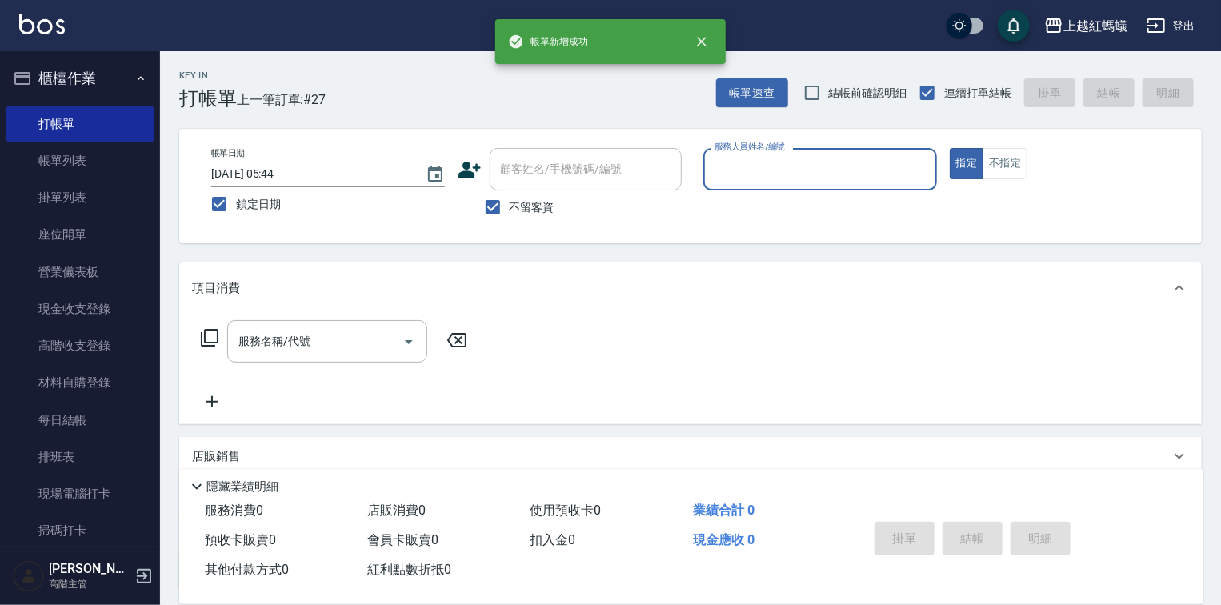
click at [779, 175] on input "服務人員姓名/編號" at bounding box center [819, 169] width 219 height 28
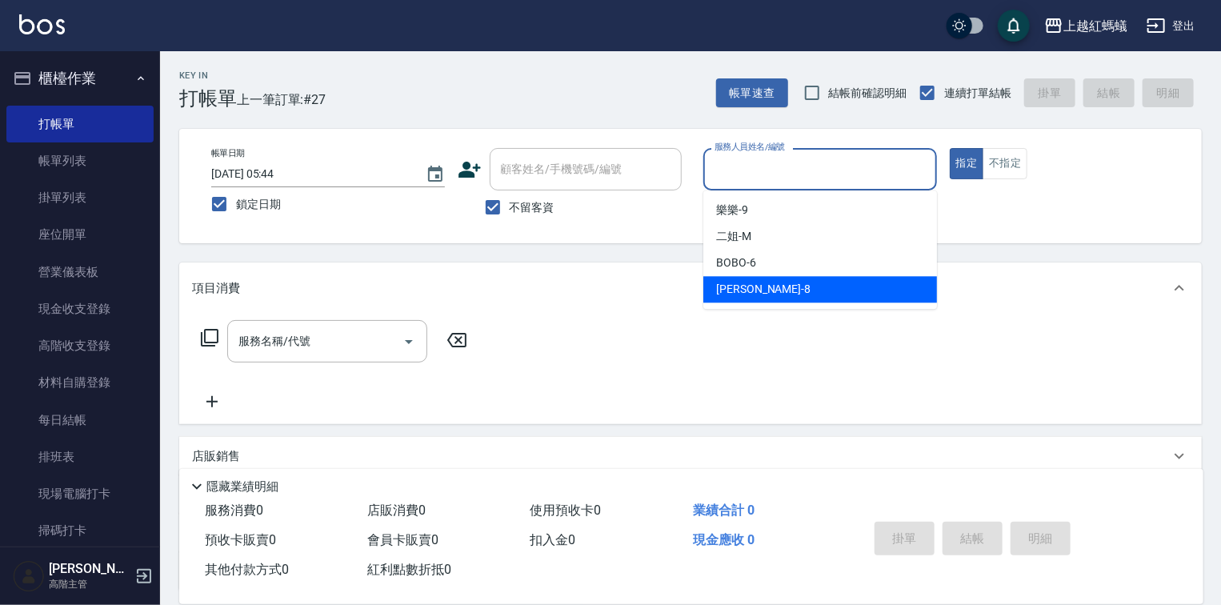
click at [754, 286] on div "[PERSON_NAME] -8" at bounding box center [820, 289] width 234 height 26
type input "[PERSON_NAME]-8"
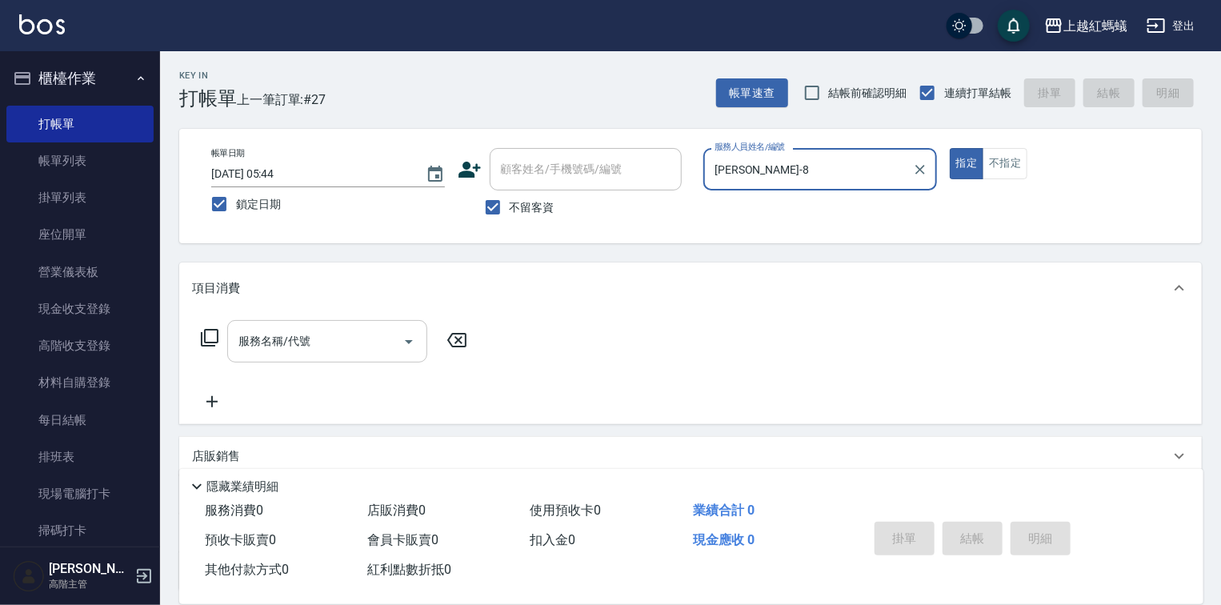
click at [342, 339] on input "服務名稱/代號" at bounding box center [315, 341] width 162 height 28
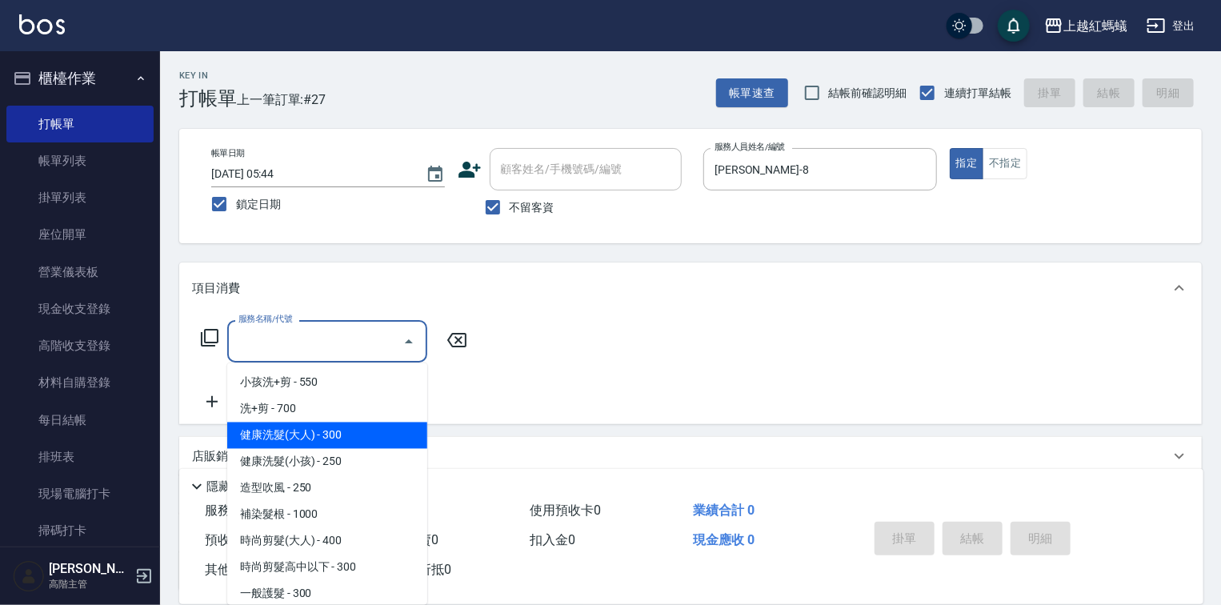
click at [361, 424] on span "健康洗髮(大人) - 300" at bounding box center [327, 435] width 200 height 26
type input "健康洗髮(大人)(201)"
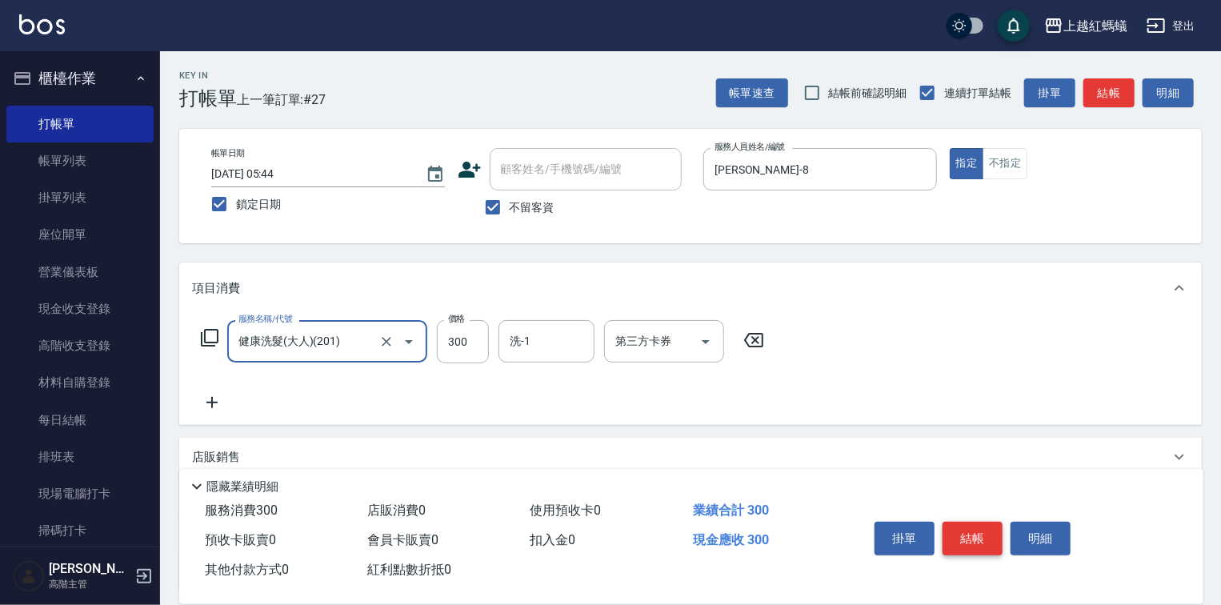
click at [973, 538] on button "結帳" at bounding box center [972, 539] width 60 height 34
